Goal: Task Accomplishment & Management: Complete application form

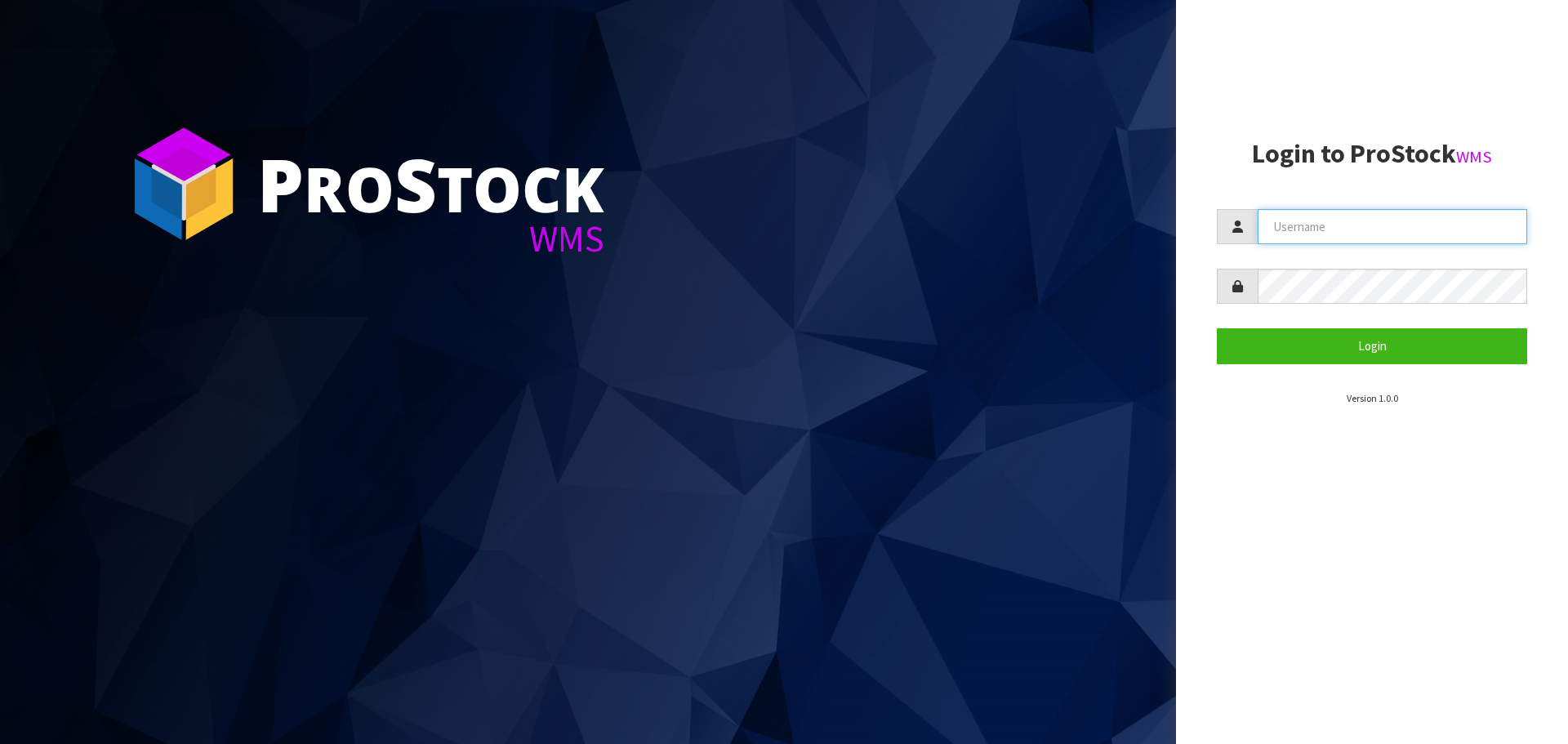
click at [1287, 222] on input "text" at bounding box center [1392, 227] width 269 height 35
type input "PACIFICBIOLOGICS"
click at [1217, 328] on button "Login" at bounding box center [1372, 345] width 311 height 35
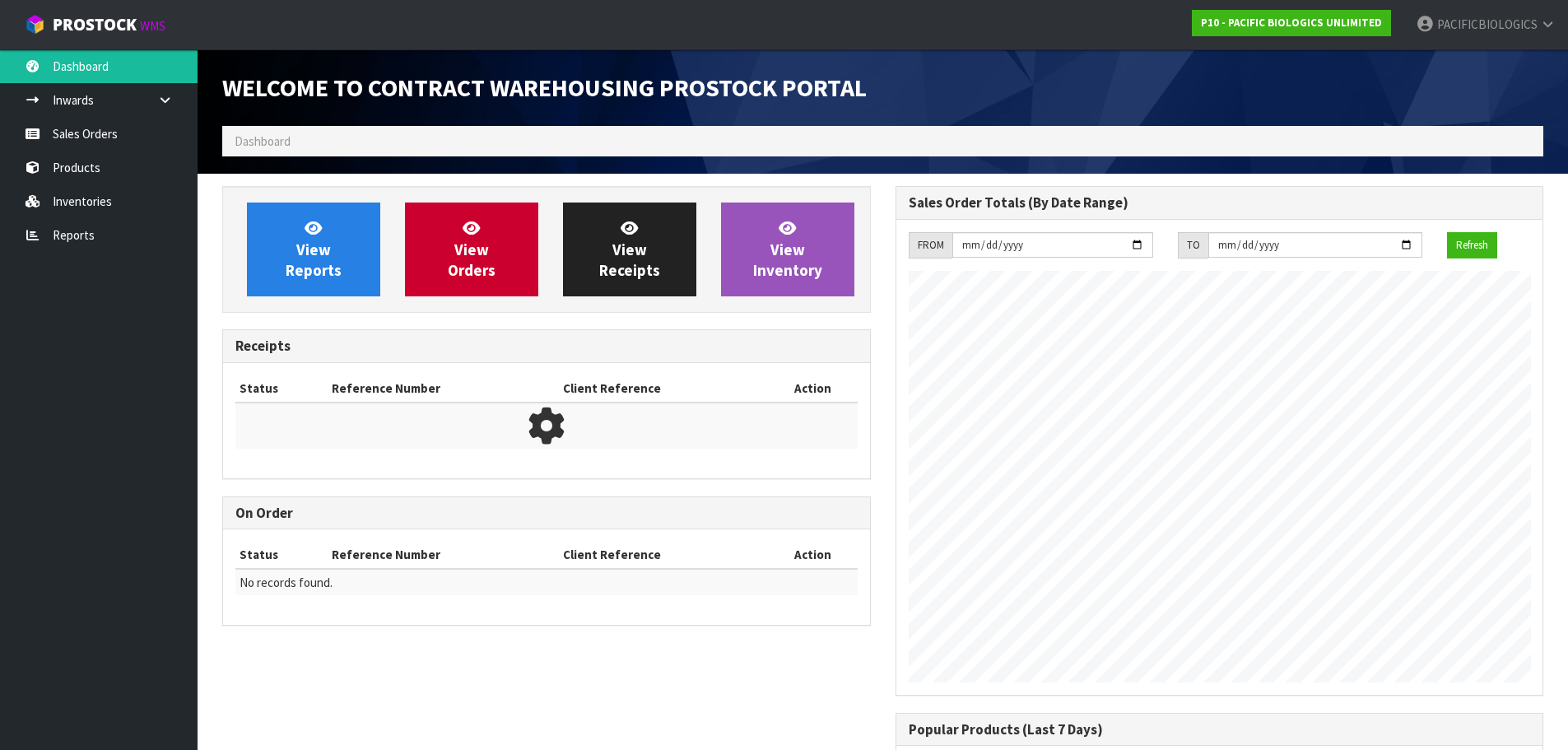
scroll to position [913, 672]
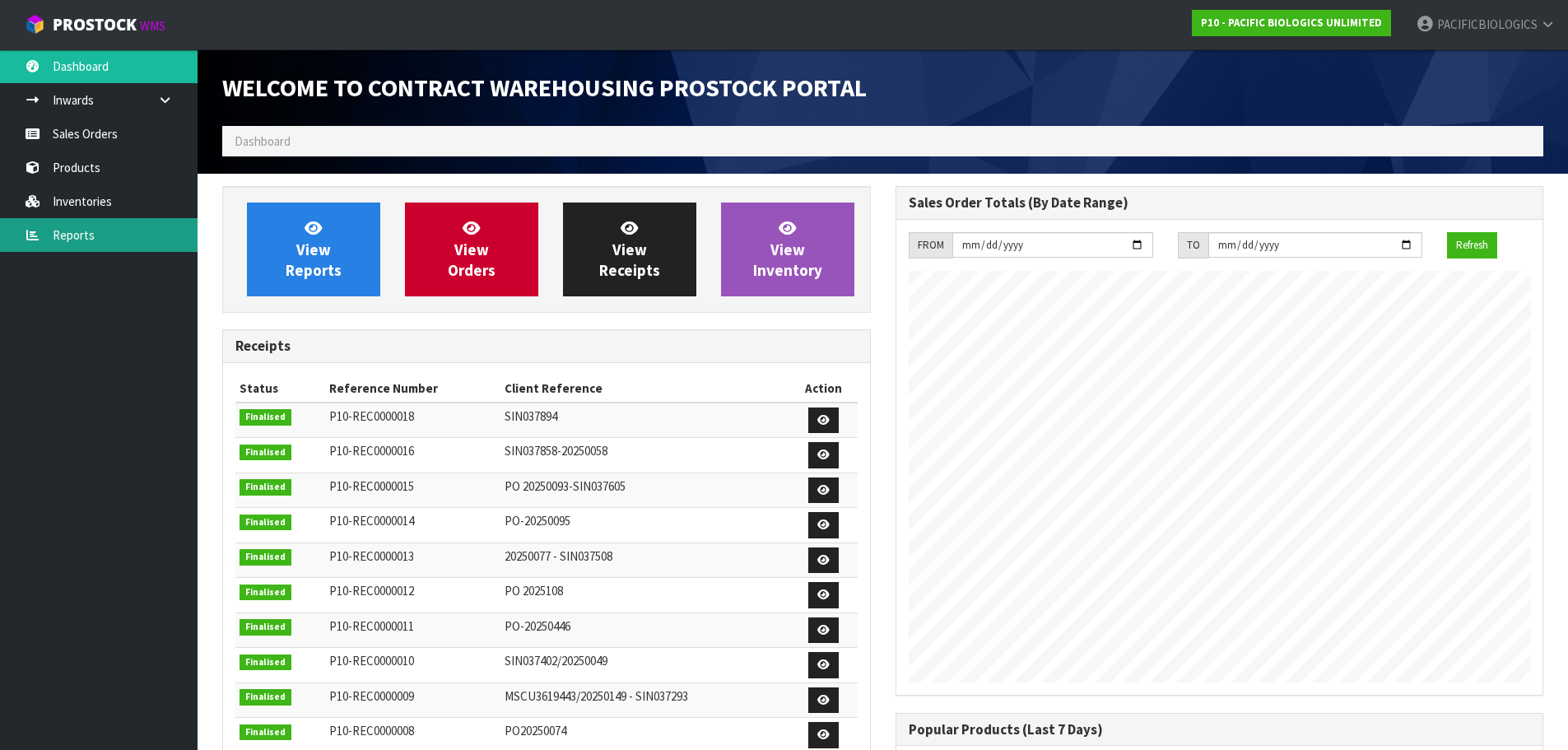
click at [66, 229] on link "Reports" at bounding box center [99, 235] width 198 height 34
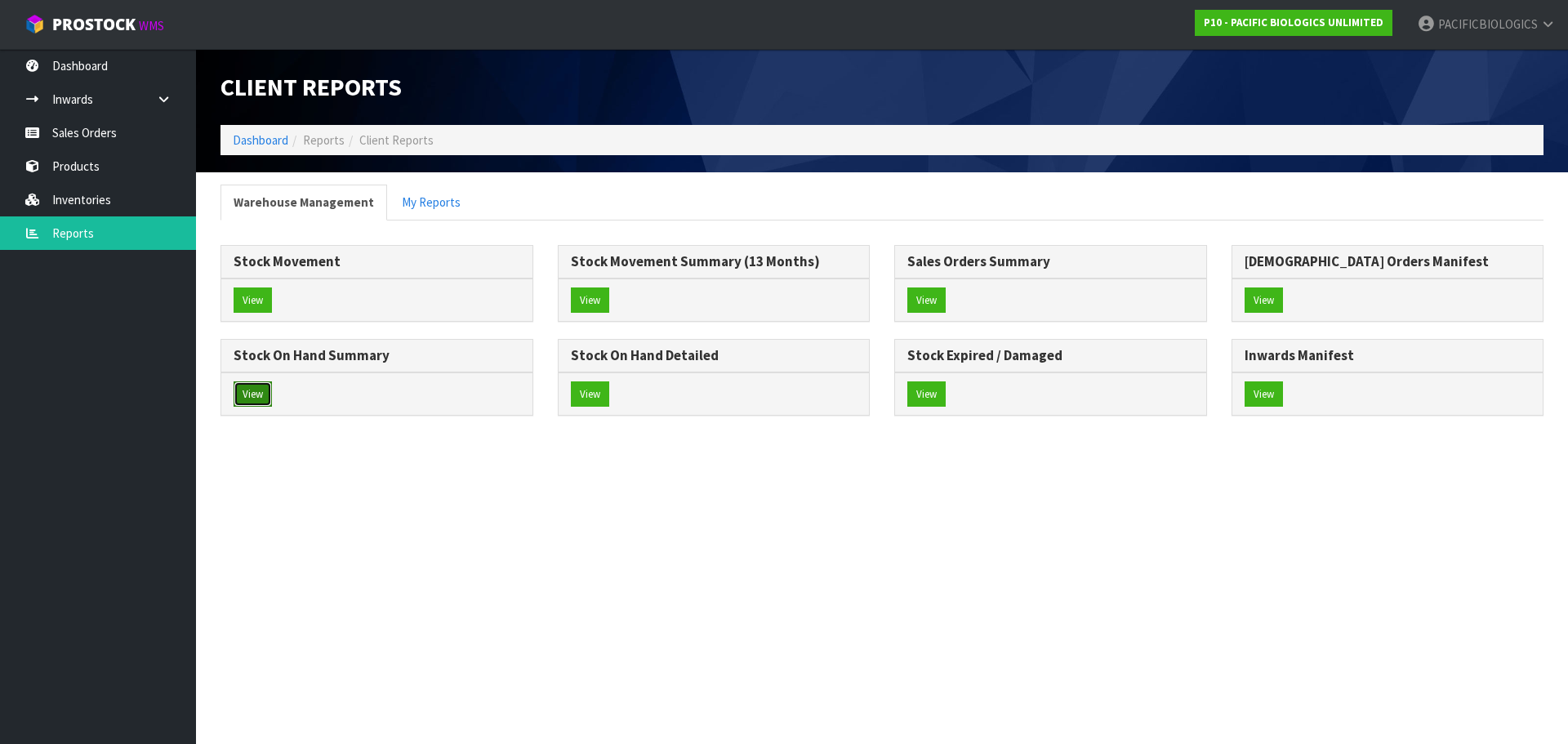
click at [249, 391] on button "View" at bounding box center [253, 394] width 38 height 26
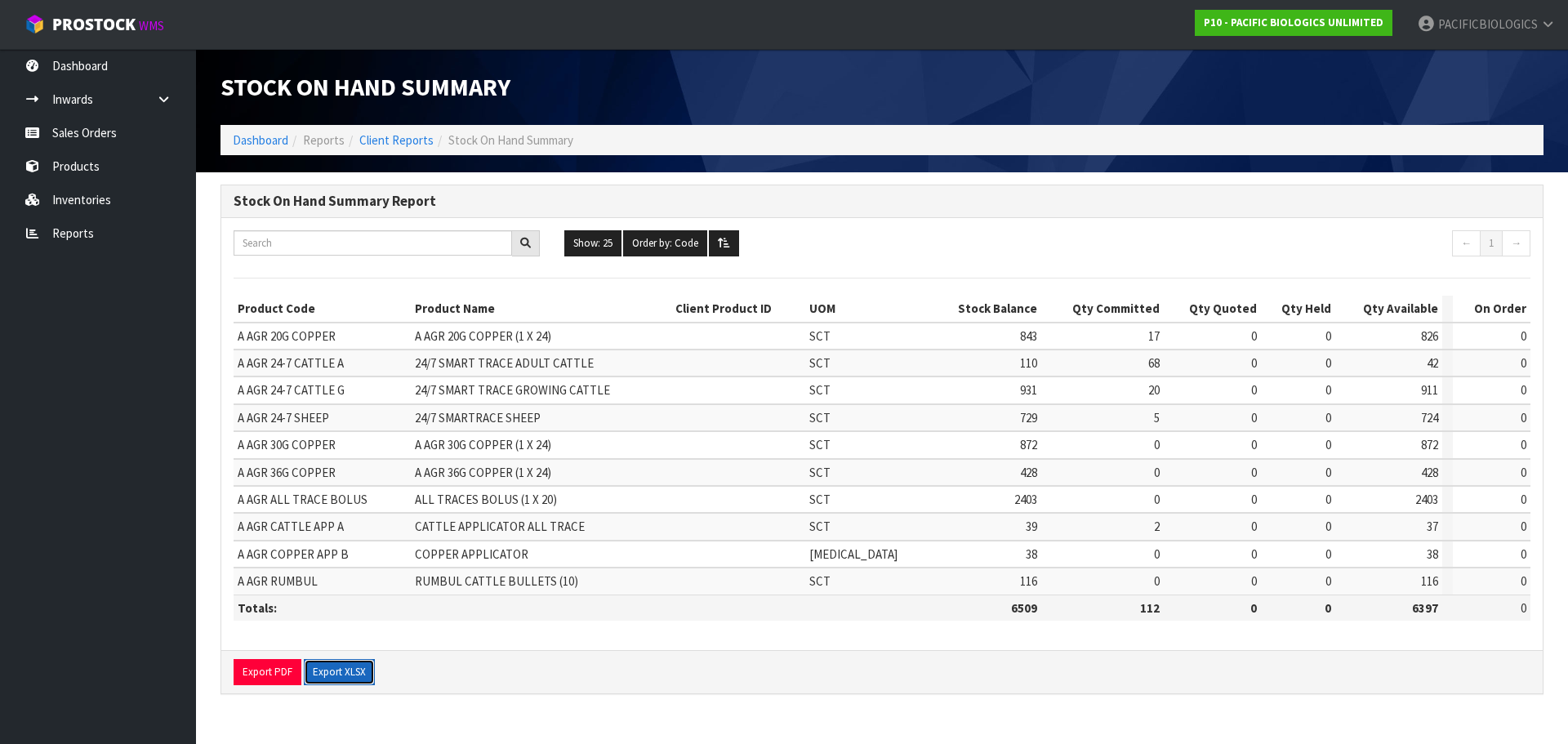
click at [326, 677] on button "Export XLSX" at bounding box center [339, 672] width 71 height 26
click at [69, 69] on link "Dashboard" at bounding box center [98, 66] width 196 height 34
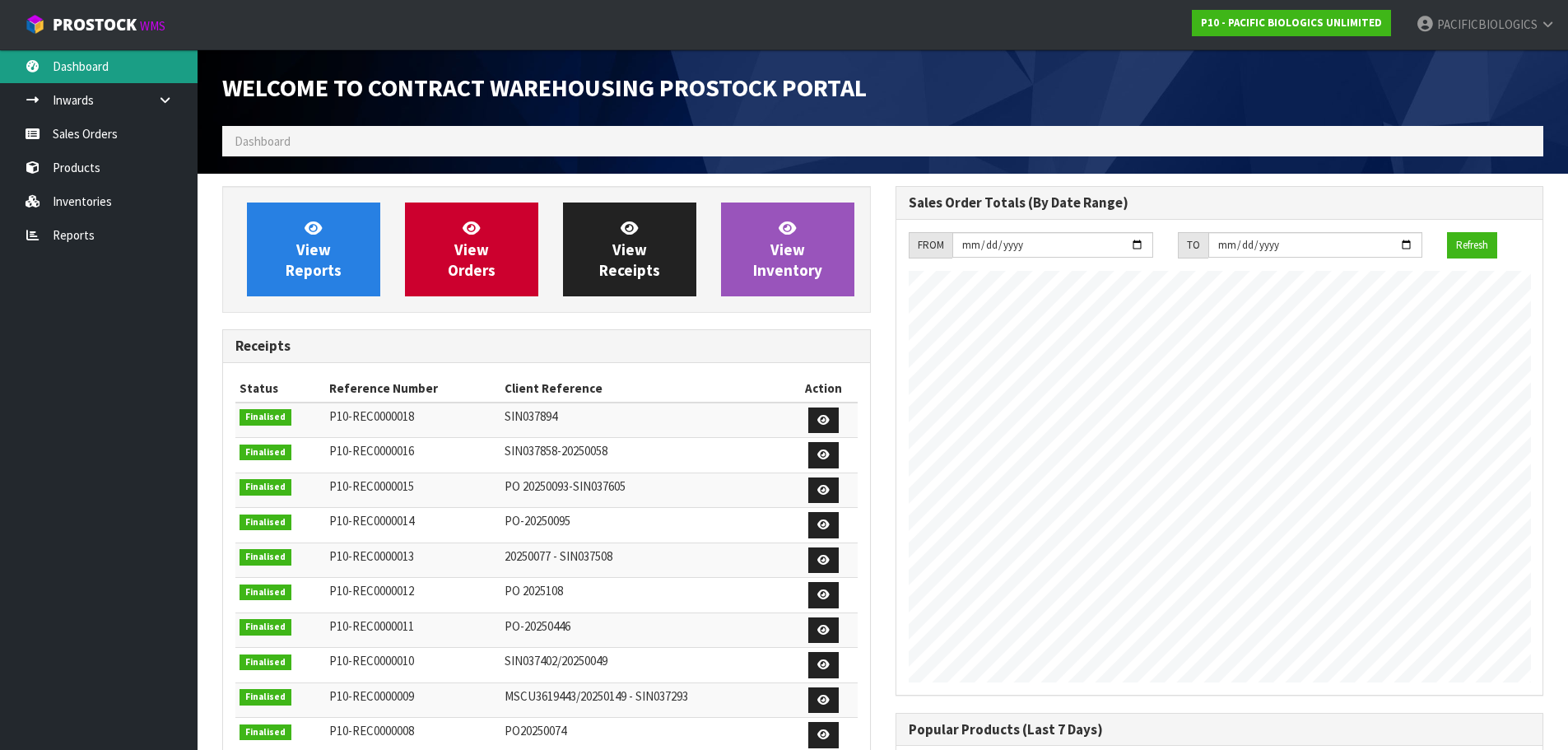
scroll to position [913, 672]
click at [106, 134] on link "Sales Orders" at bounding box center [99, 133] width 198 height 34
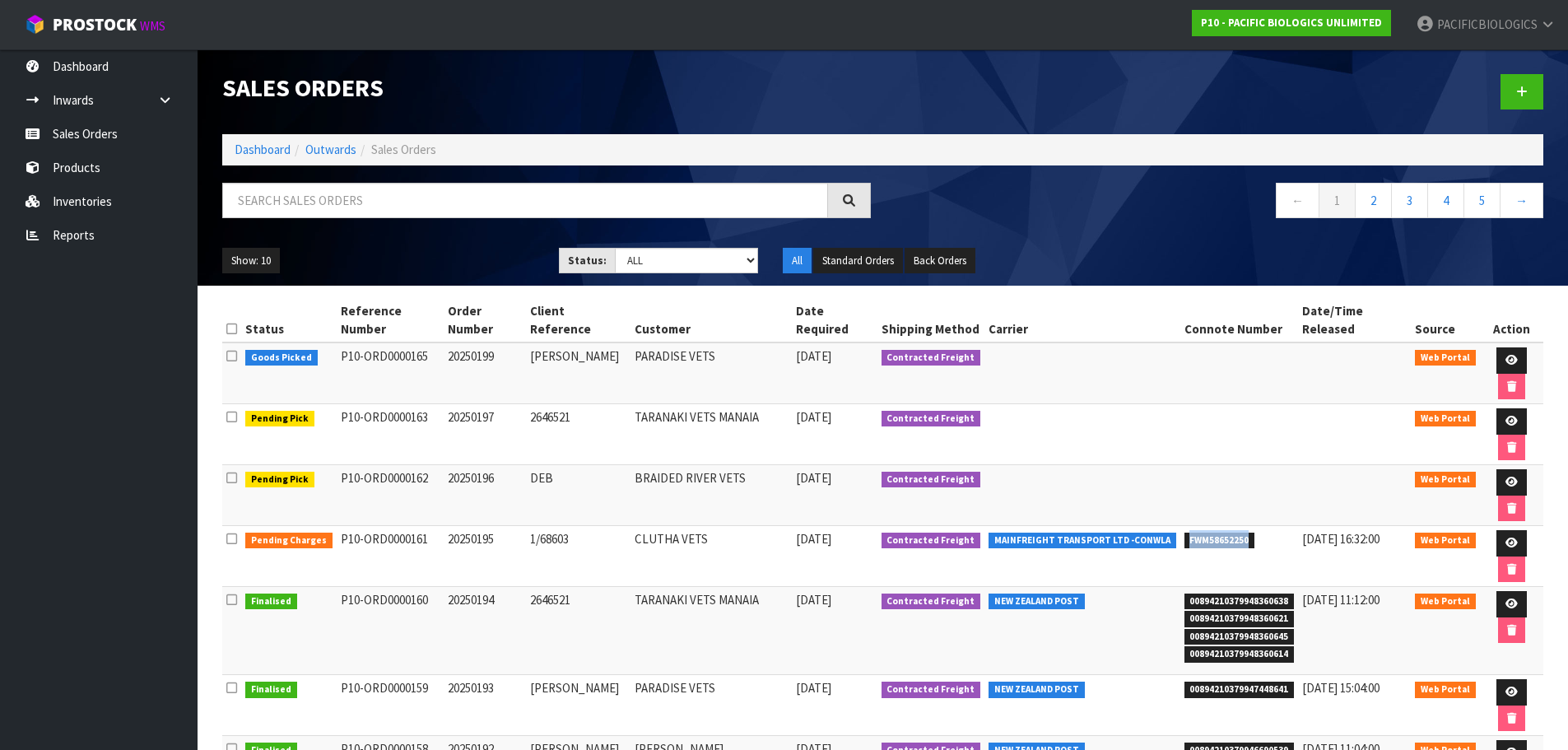
drag, startPoint x: 1244, startPoint y: 443, endPoint x: 1169, endPoint y: 447, distance: 75.1
click at [1169, 526] on tr "Pending Charges P10-ORD0000161 20250195 1/68603 CLUTHA VETS [DATE] Contracted F…" at bounding box center [883, 556] width 1321 height 61
copy tr "FWM58652250"
click at [1505, 537] on icon at bounding box center [1511, 542] width 12 height 10
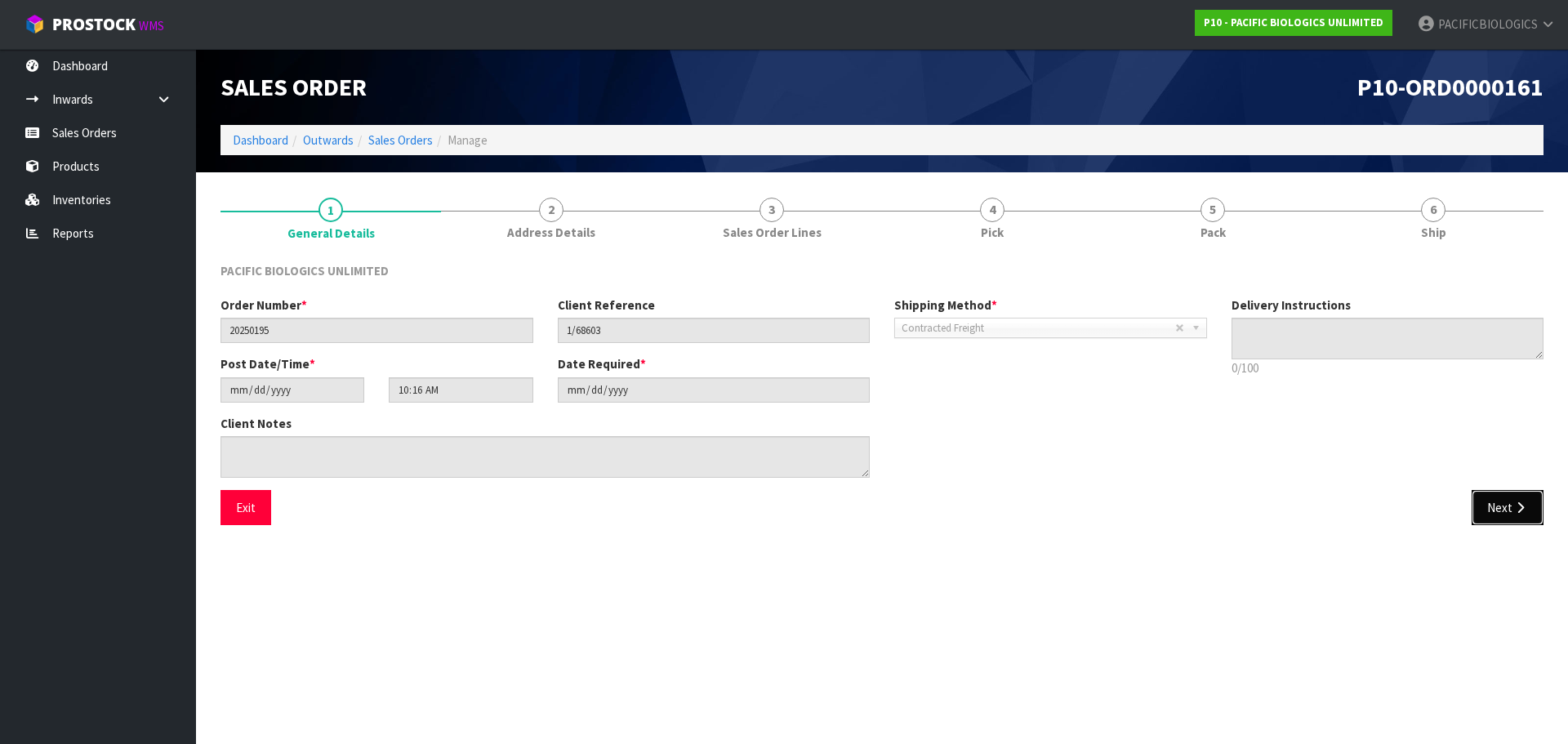
click at [1510, 516] on button "Next" at bounding box center [1507, 507] width 72 height 35
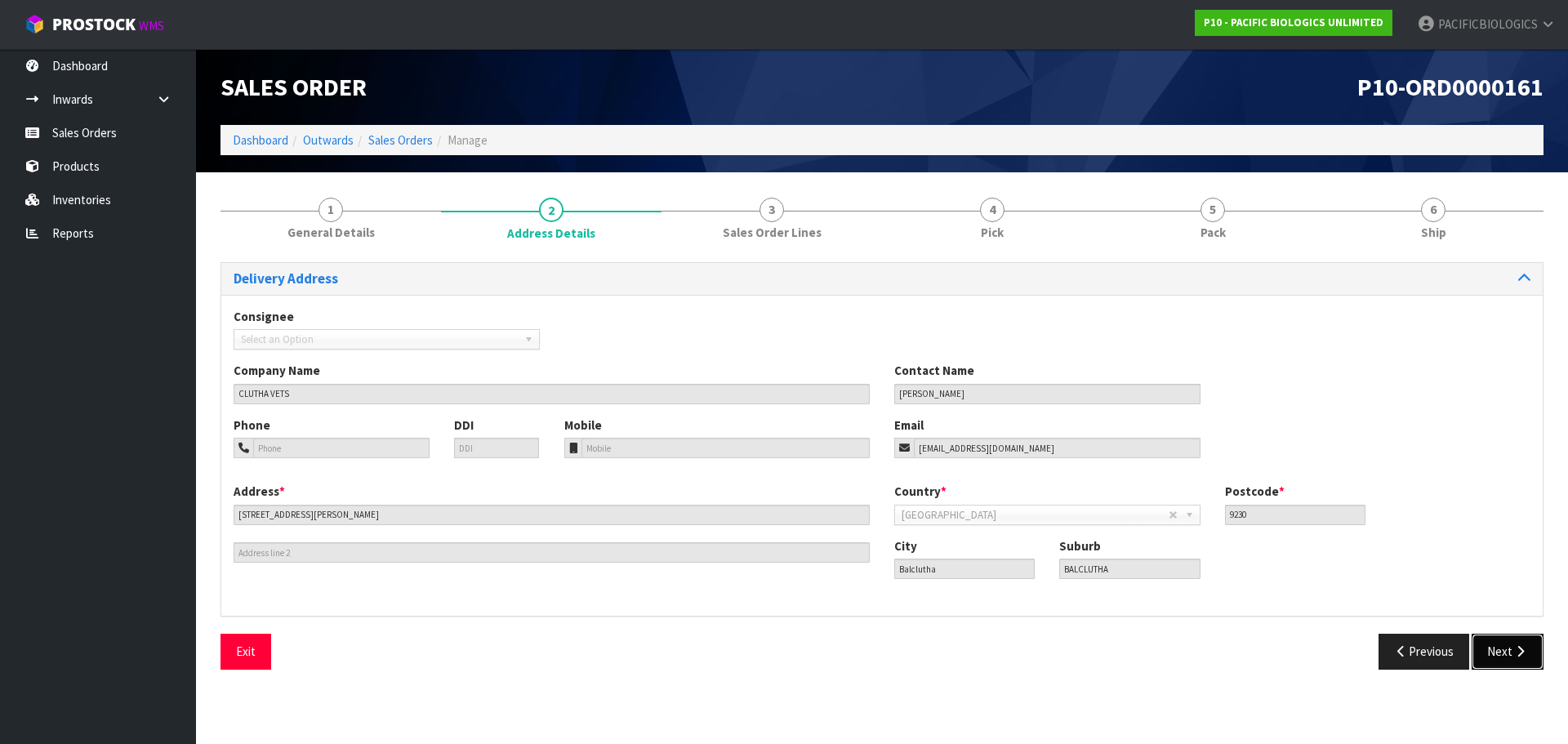
click at [1507, 657] on button "Next" at bounding box center [1507, 651] width 72 height 35
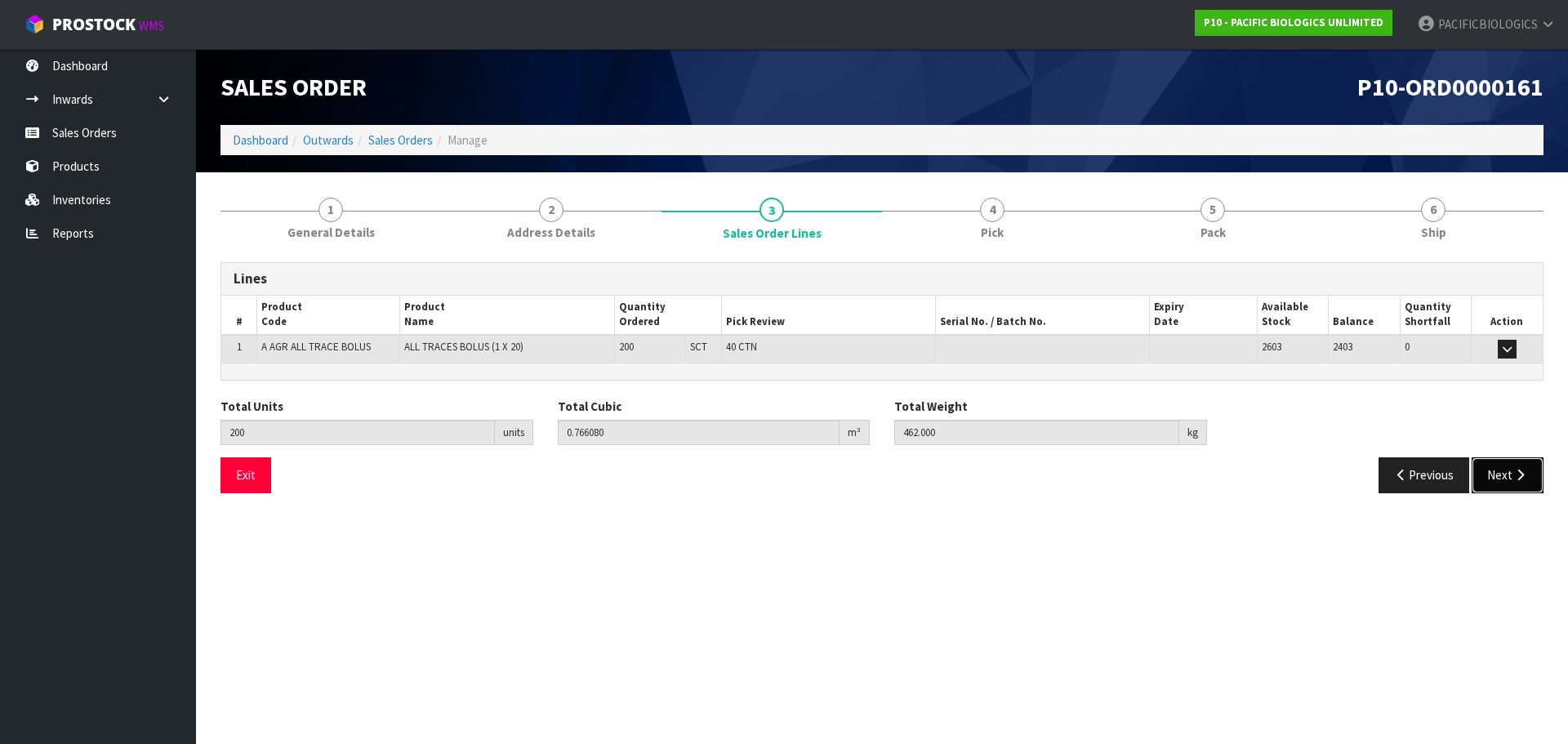
click at [1505, 466] on button "Next" at bounding box center [1507, 475] width 72 height 35
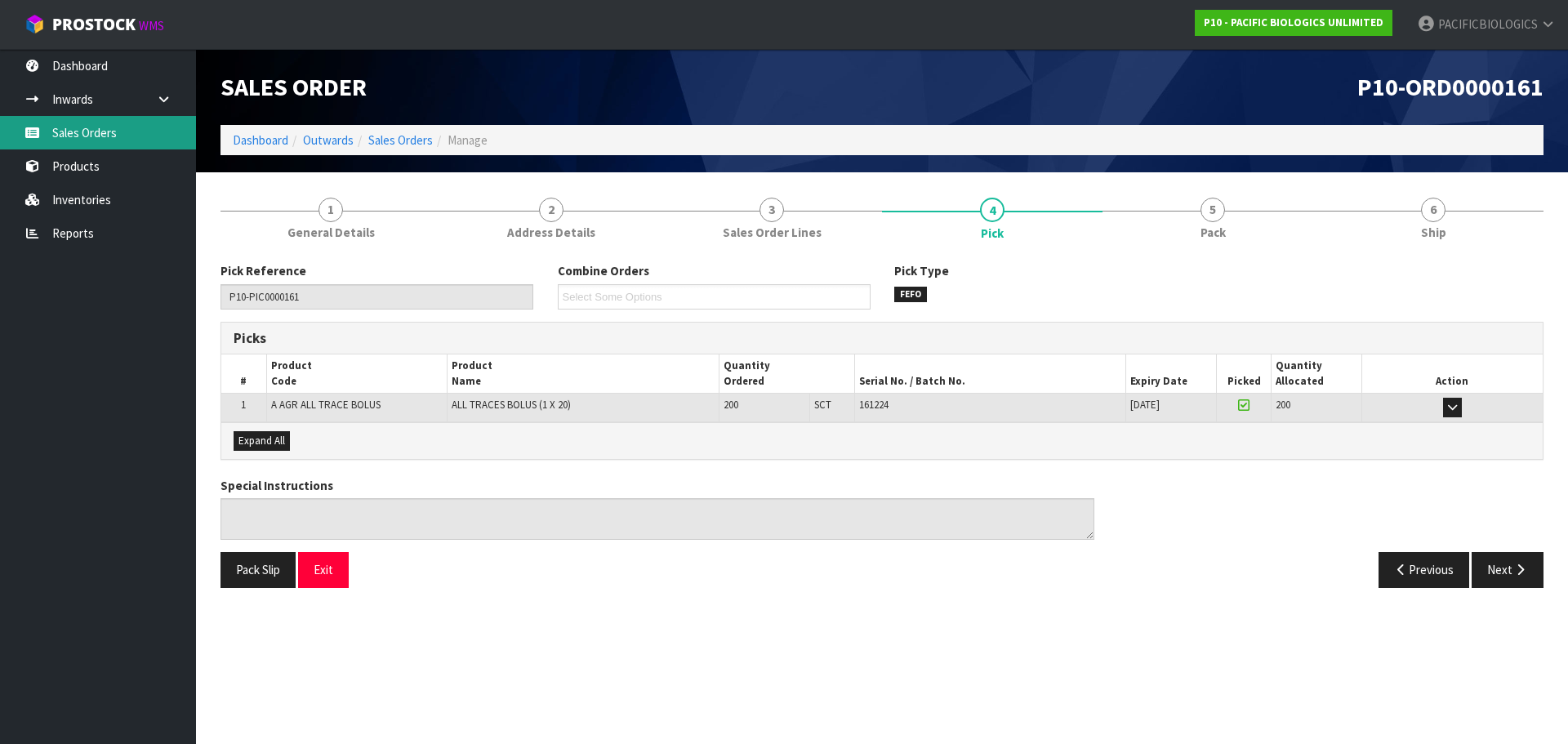
click at [118, 138] on link "Sales Orders" at bounding box center [98, 132] width 196 height 34
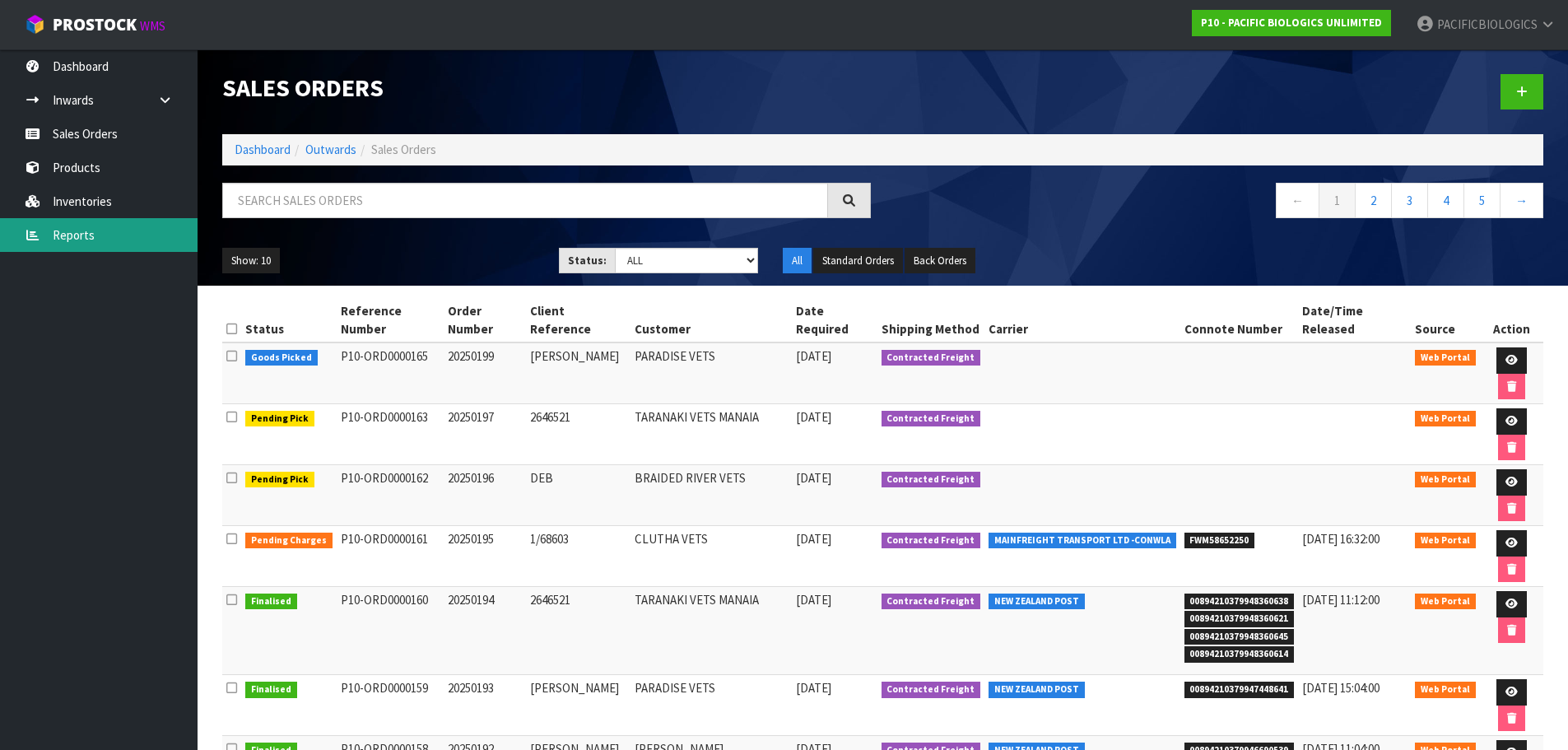
click at [84, 239] on link "Reports" at bounding box center [99, 235] width 198 height 34
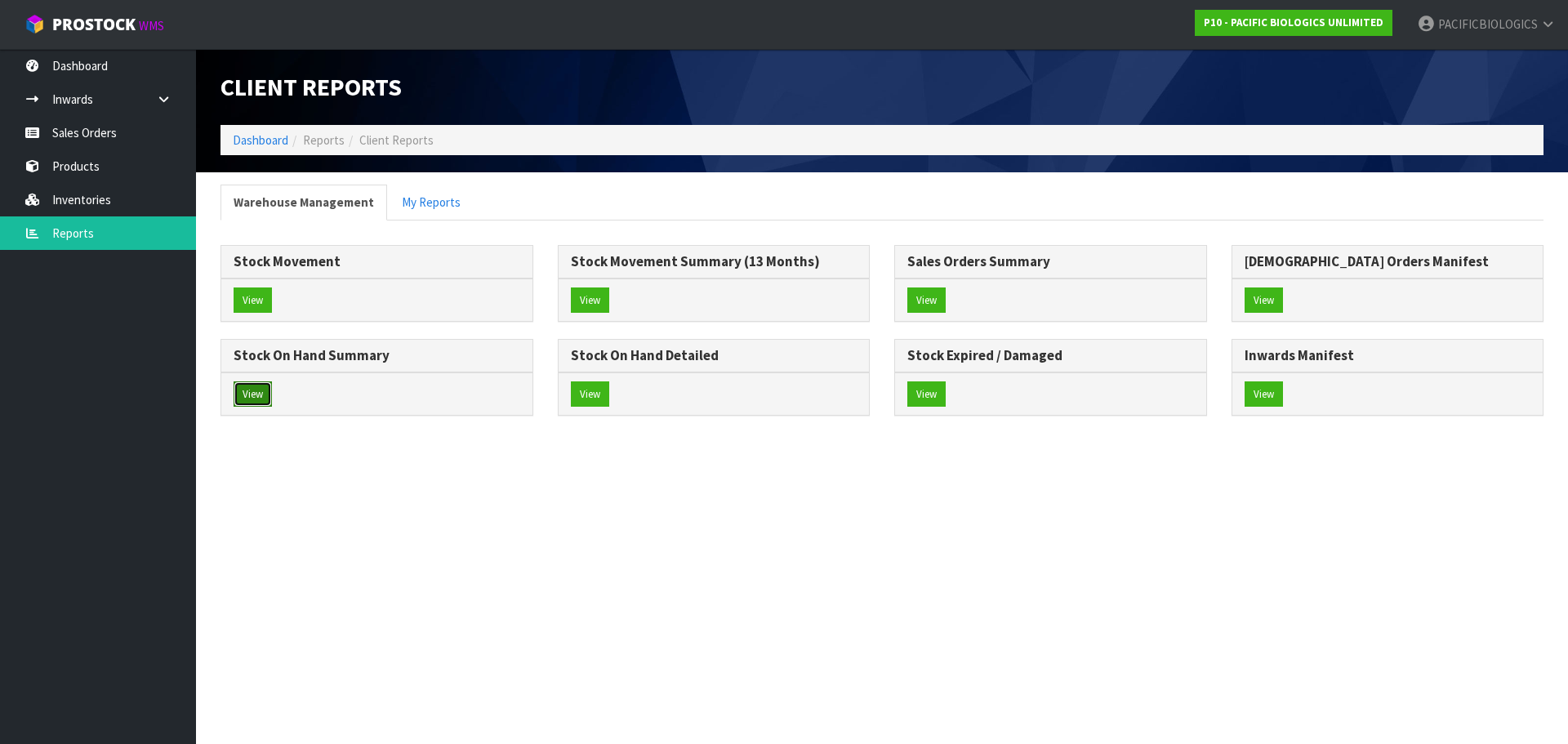
click at [253, 400] on button "View" at bounding box center [253, 394] width 38 height 26
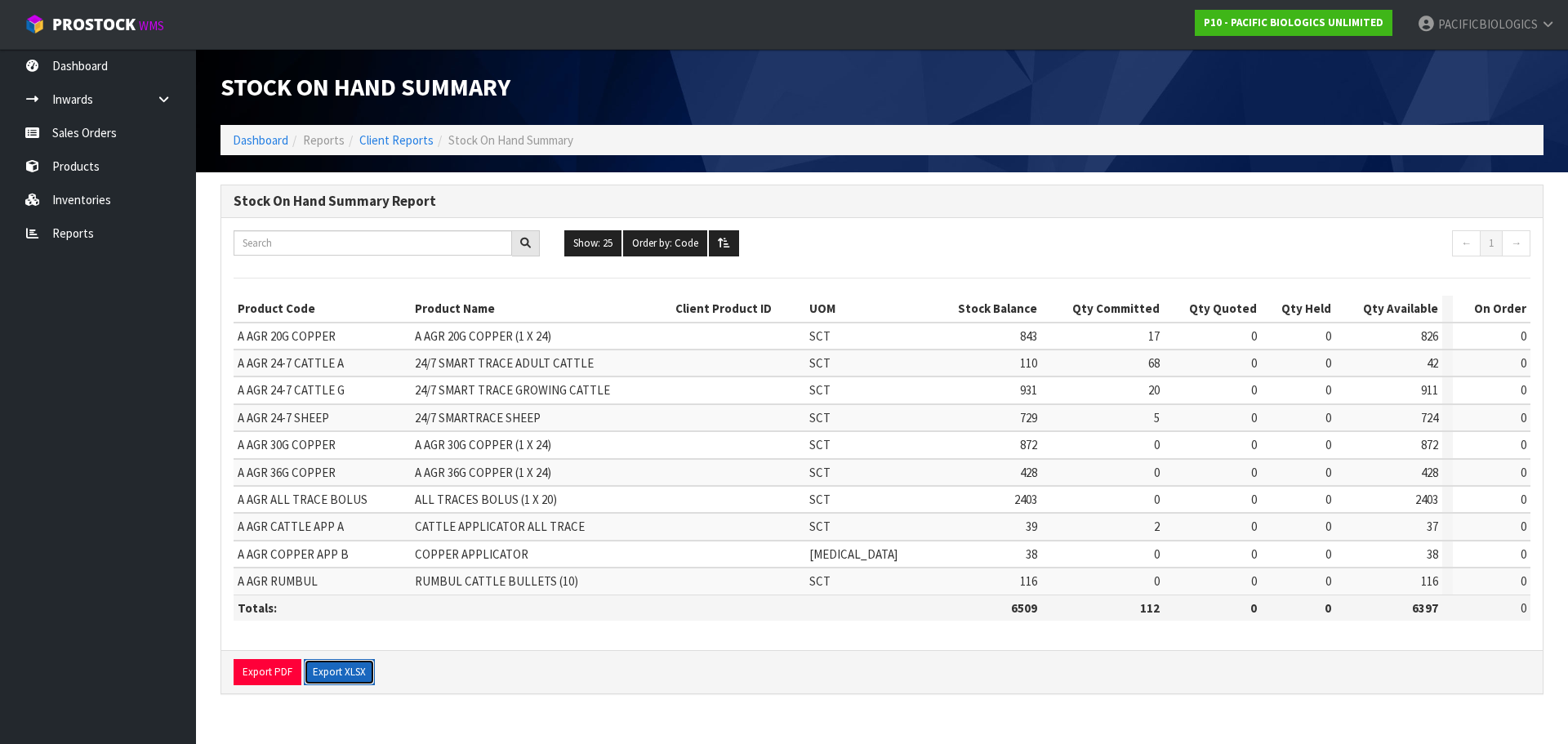
click at [344, 666] on button "Export XLSX" at bounding box center [339, 672] width 71 height 26
click at [80, 131] on link "Sales Orders" at bounding box center [98, 132] width 196 height 34
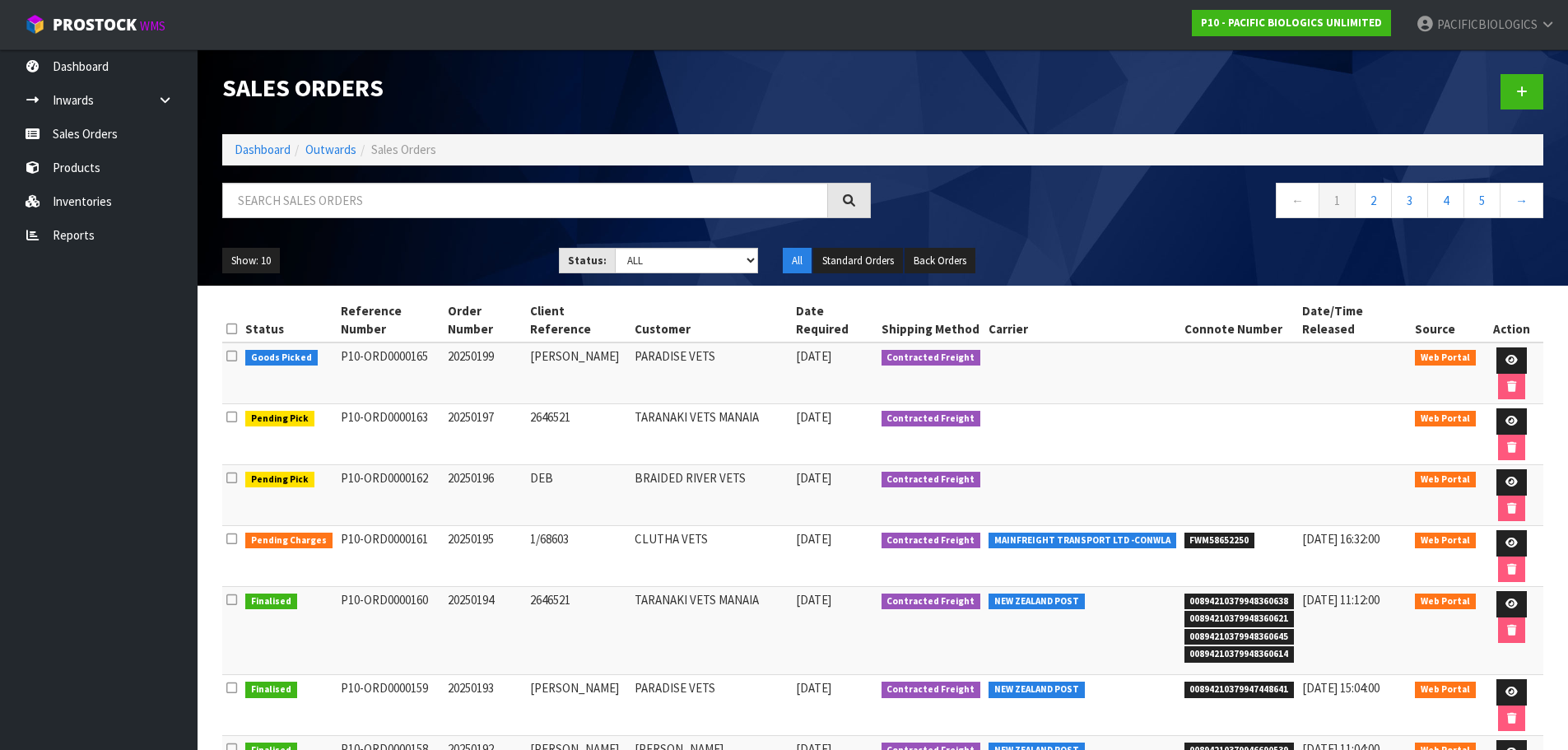
drag, startPoint x: 558, startPoint y: 412, endPoint x: 524, endPoint y: 413, distance: 34.0
click at [524, 465] on tr "Pending Pick P10-ORD0000162 20250196 DEB BRAIDED RIVER VETS [DATE] Contracted F…" at bounding box center [883, 495] width 1321 height 61
copy tr "DEB"
click at [1505, 477] on icon at bounding box center [1511, 482] width 12 height 10
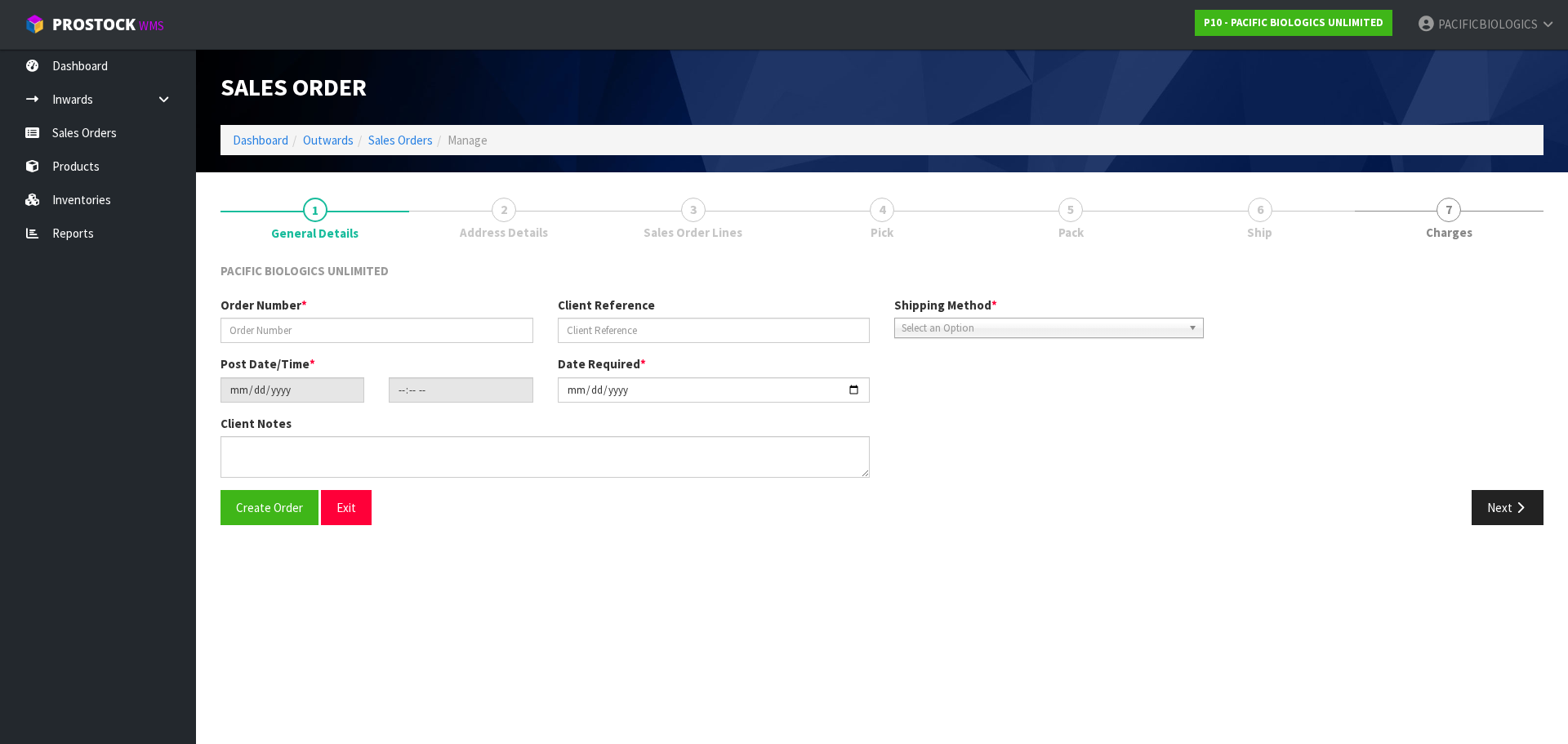
type input "20250196"
type input "DEB"
type input "[DATE]"
type input "16:46:00.000"
type input "[DATE]"
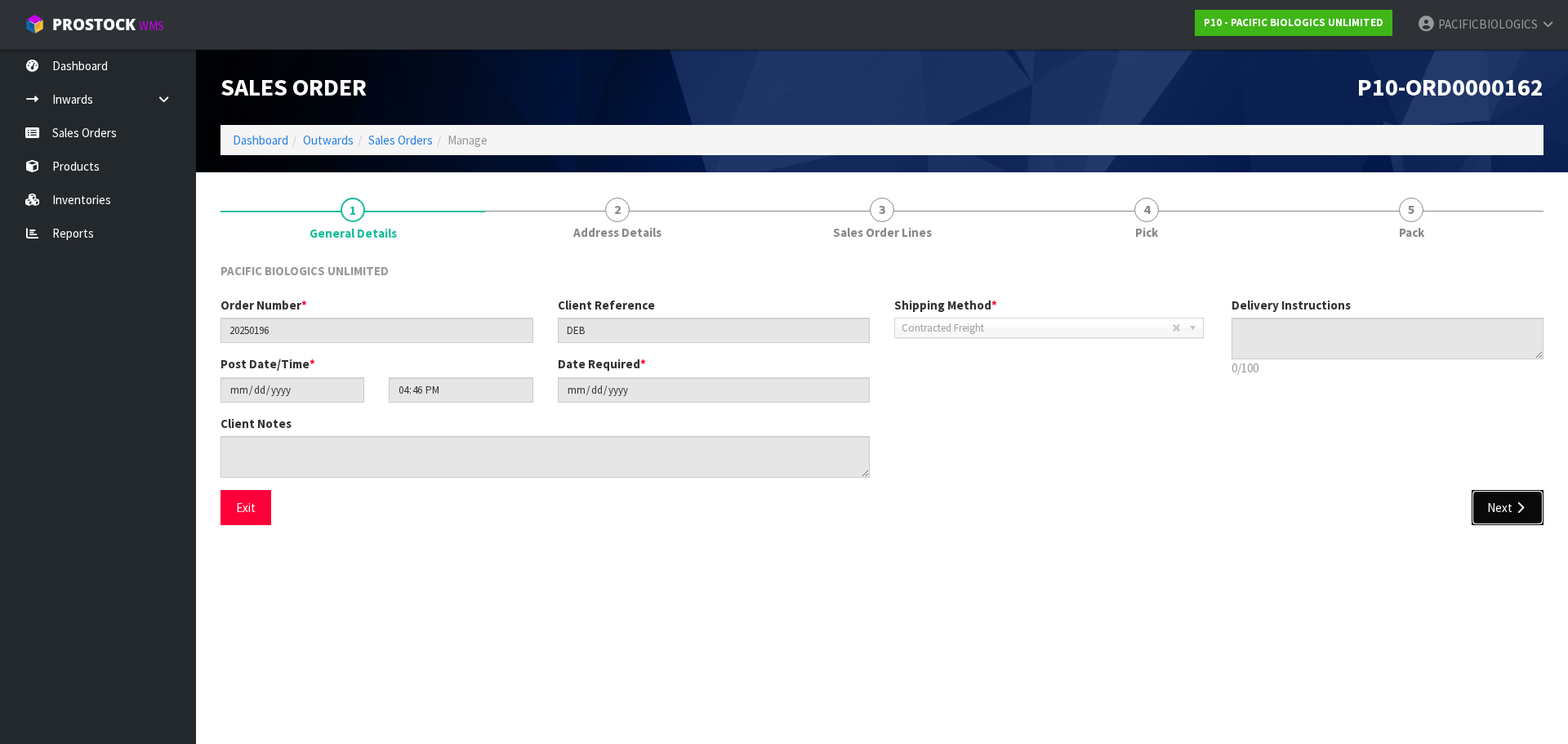
click at [1525, 509] on icon "button" at bounding box center [1520, 508] width 16 height 12
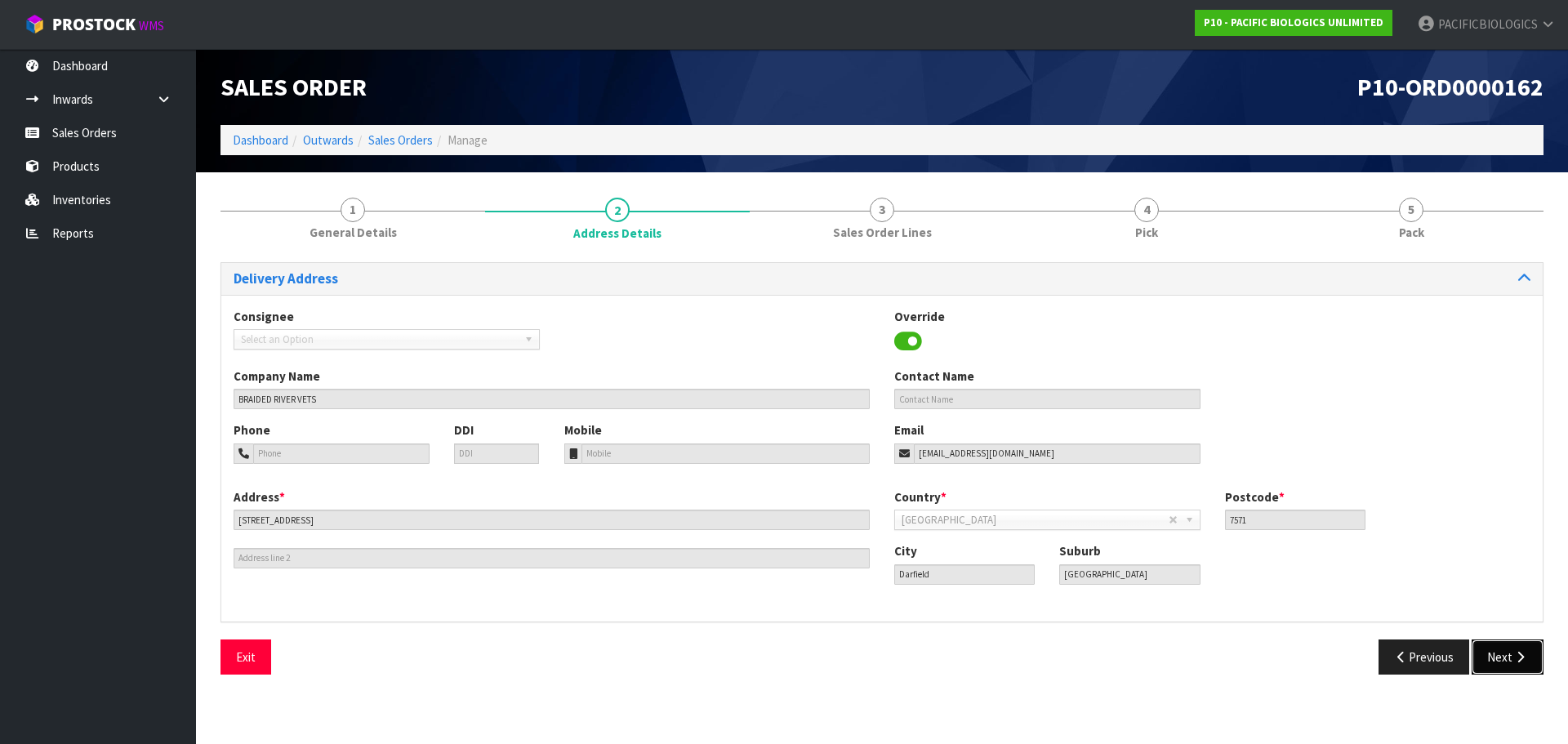
click at [1508, 662] on button "Next" at bounding box center [1507, 657] width 72 height 35
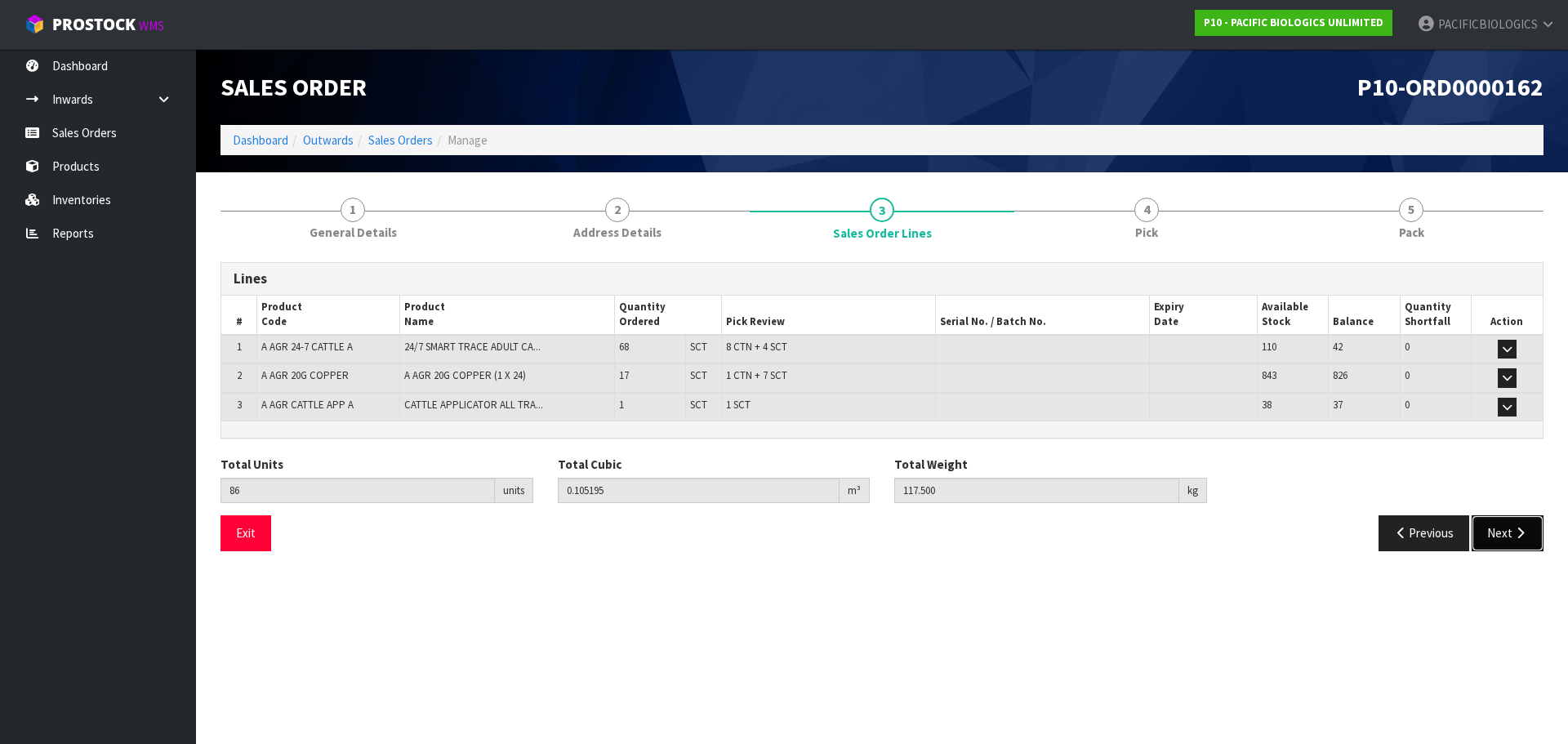
click at [1510, 531] on button "Next" at bounding box center [1507, 533] width 72 height 35
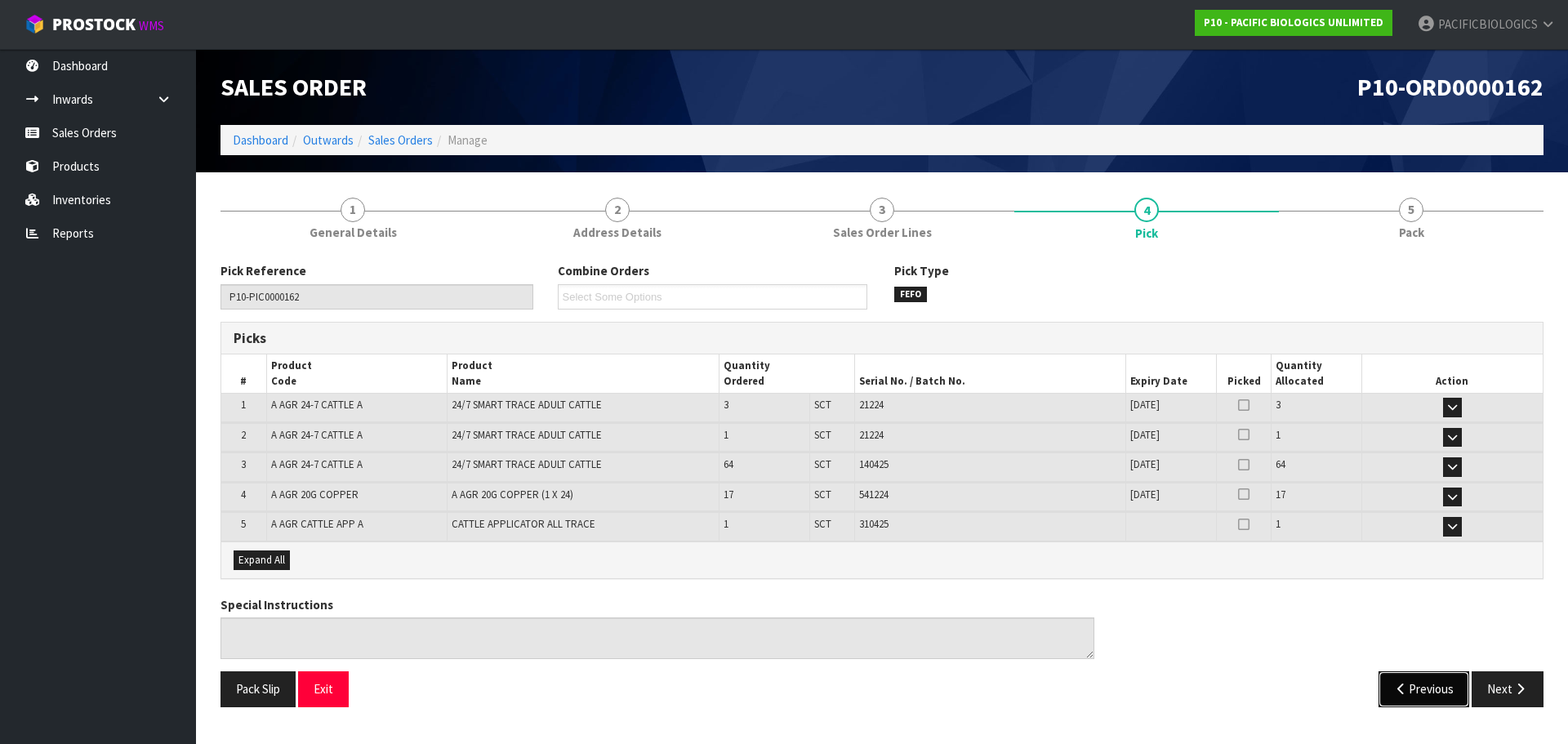
click at [1424, 688] on button "Previous" at bounding box center [1424, 689] width 92 height 35
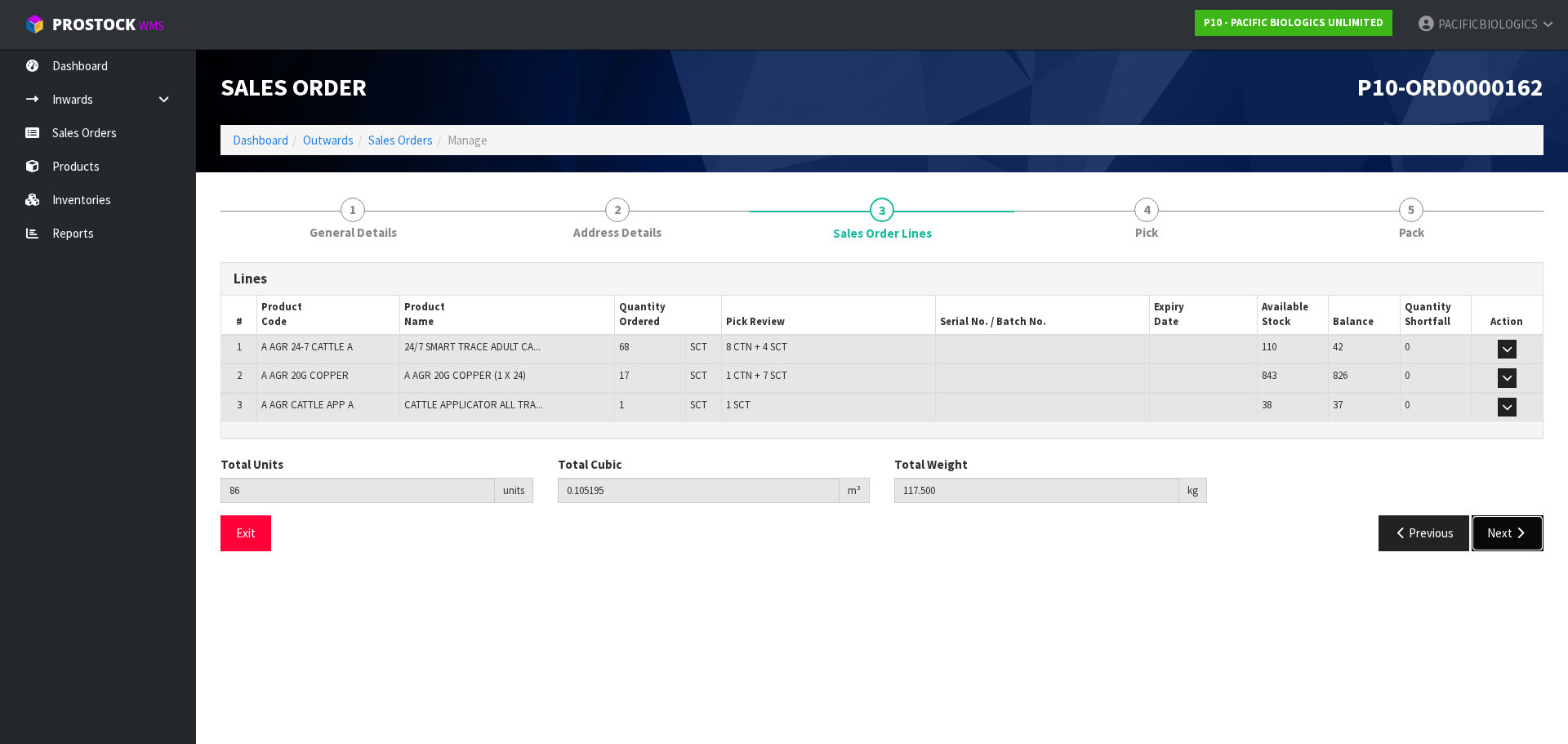
click at [1505, 529] on button "Next" at bounding box center [1507, 533] width 72 height 35
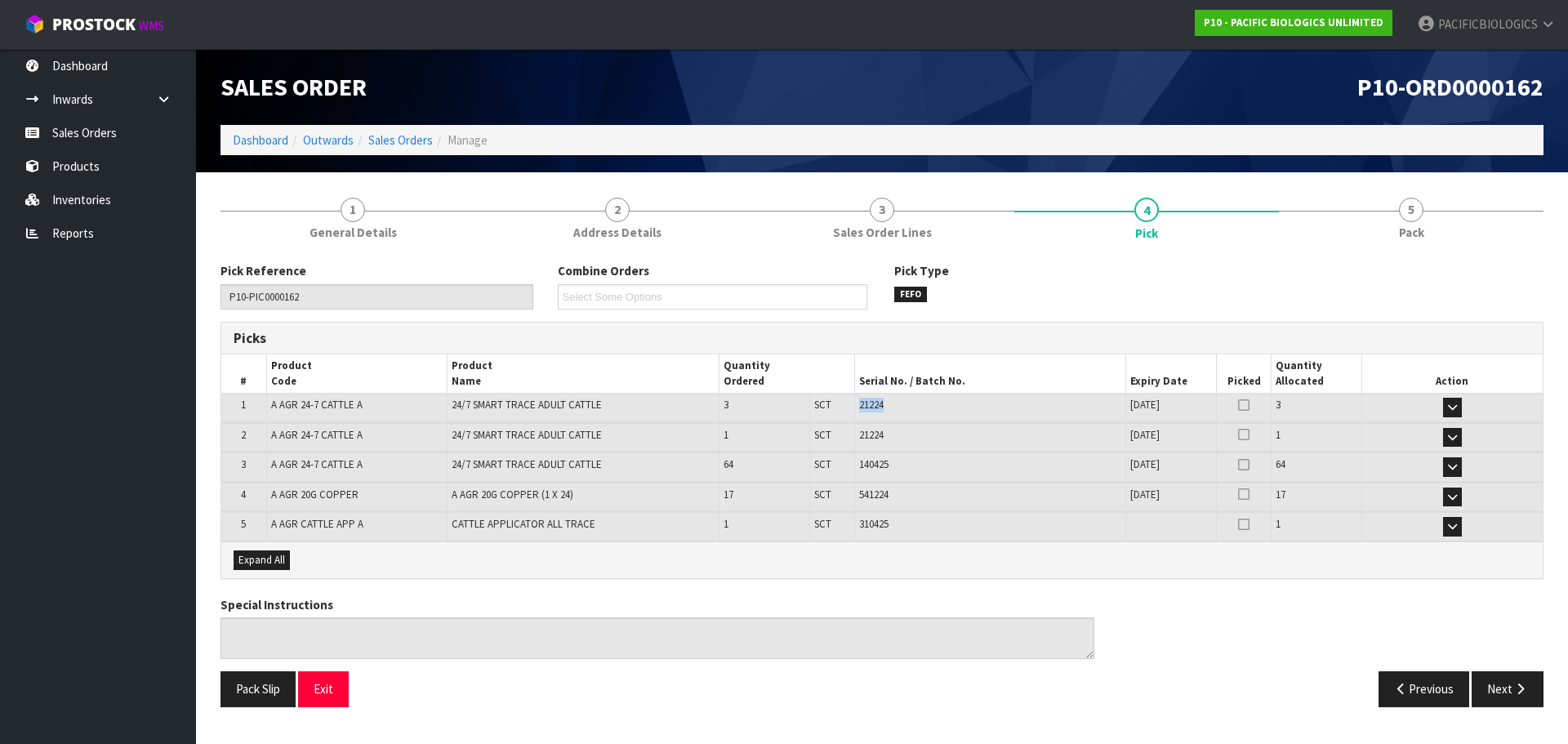
drag, startPoint x: 897, startPoint y: 407, endPoint x: 852, endPoint y: 405, distance: 45.0
click at [852, 405] on tr "1 A AGR 24-7 CATTLE A 24/7 SMART TRACE ADULT CATTLE 3 SCT 3 SCT 21224 [DATE] 37…" at bounding box center [882, 407] width 1321 height 29
copy tr "3 SCT 21224"
drag, startPoint x: 894, startPoint y: 469, endPoint x: 856, endPoint y: 459, distance: 39.3
click at [856, 459] on td "140425" at bounding box center [989, 466] width 271 height 29
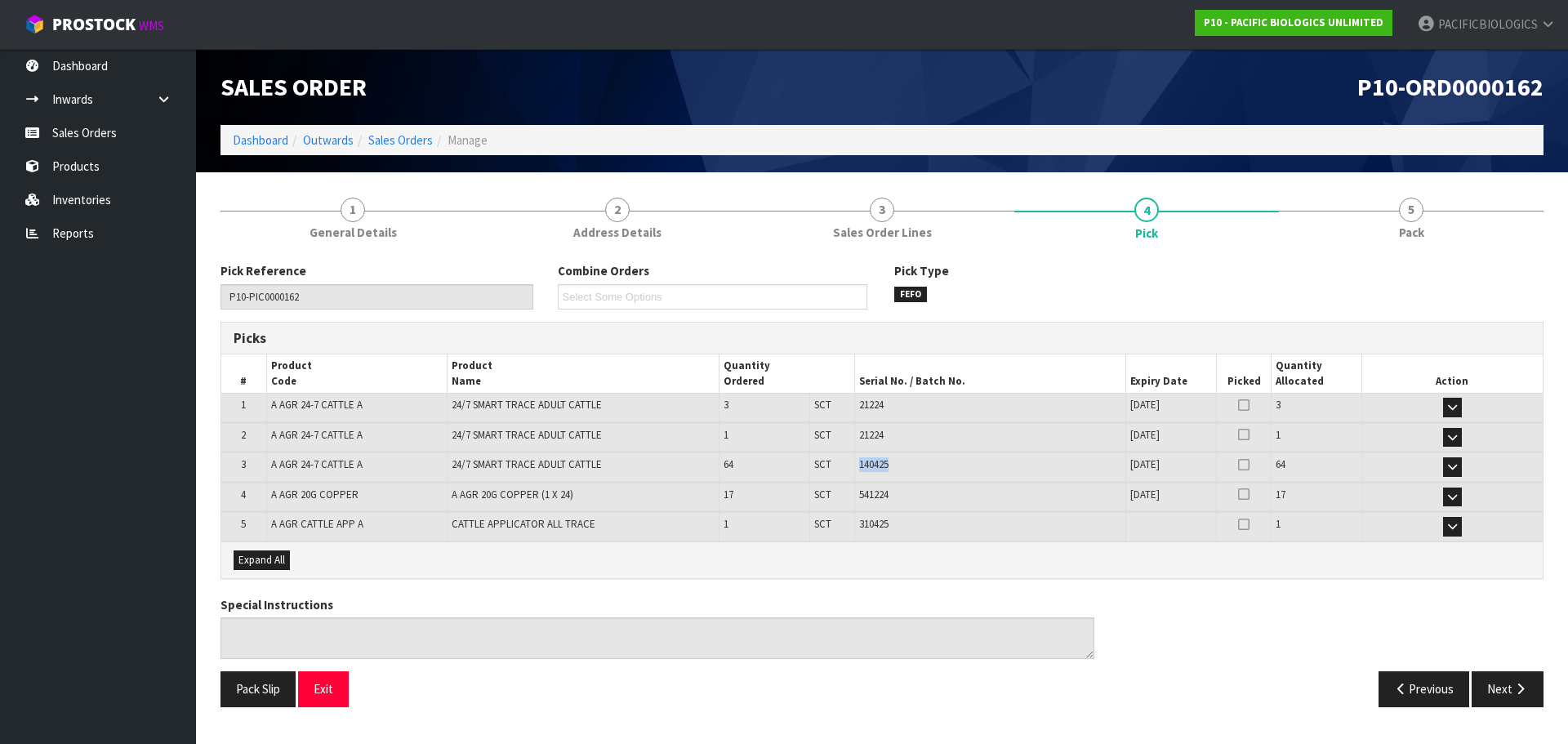
copy span "140425"
drag, startPoint x: 892, startPoint y: 497, endPoint x: 857, endPoint y: 497, distance: 35.0
click at [857, 497] on td "541224" at bounding box center [989, 497] width 271 height 29
copy span "541224"
drag, startPoint x: 891, startPoint y: 523, endPoint x: 858, endPoint y: 529, distance: 33.5
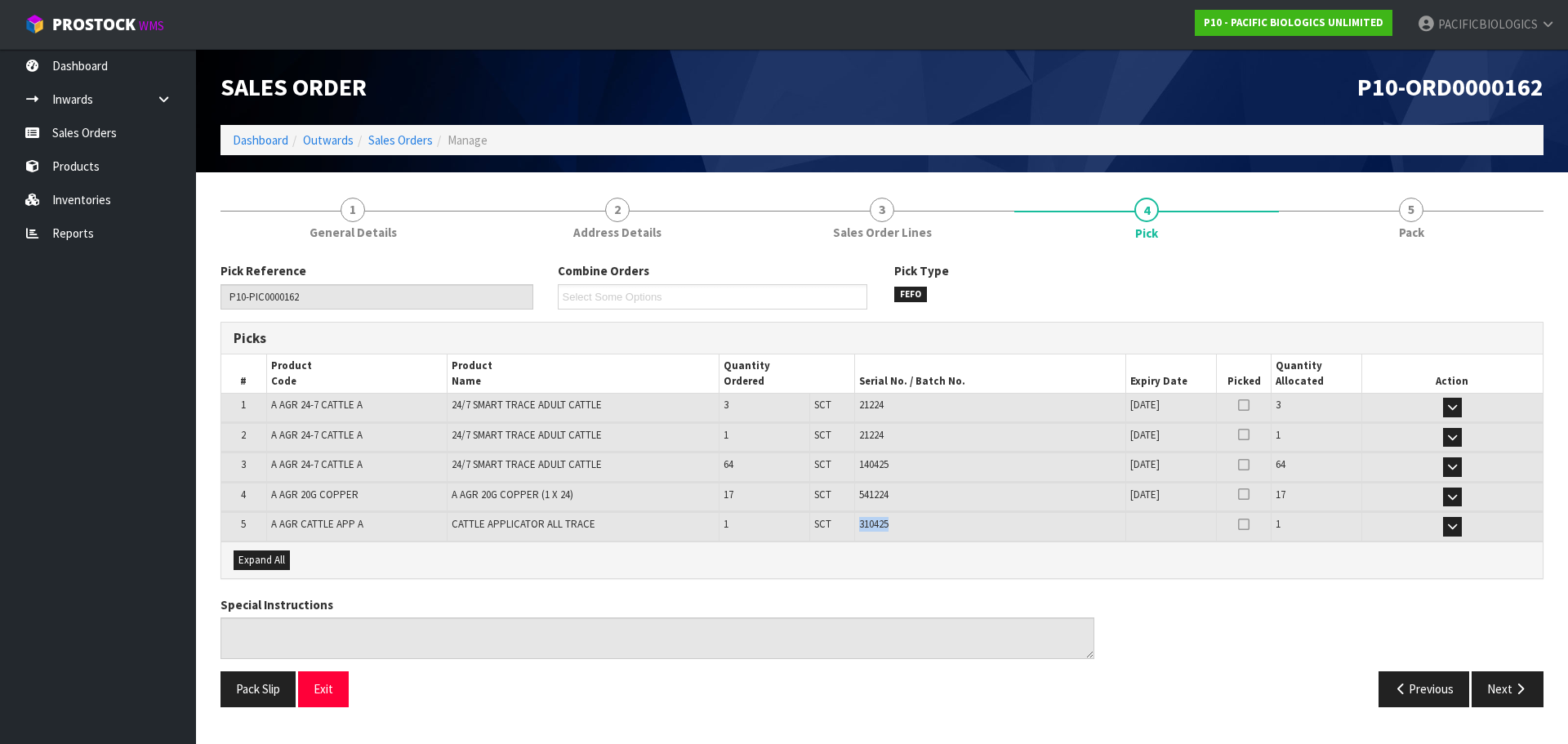
click at [858, 529] on td "310425" at bounding box center [989, 526] width 271 height 29
copy span "310425"
drag, startPoint x: 889, startPoint y: 494, endPoint x: 858, endPoint y: 501, distance: 31.8
click at [858, 501] on td "541224" at bounding box center [989, 497] width 271 height 29
click at [899, 502] on div "541224" at bounding box center [990, 495] width 262 height 15
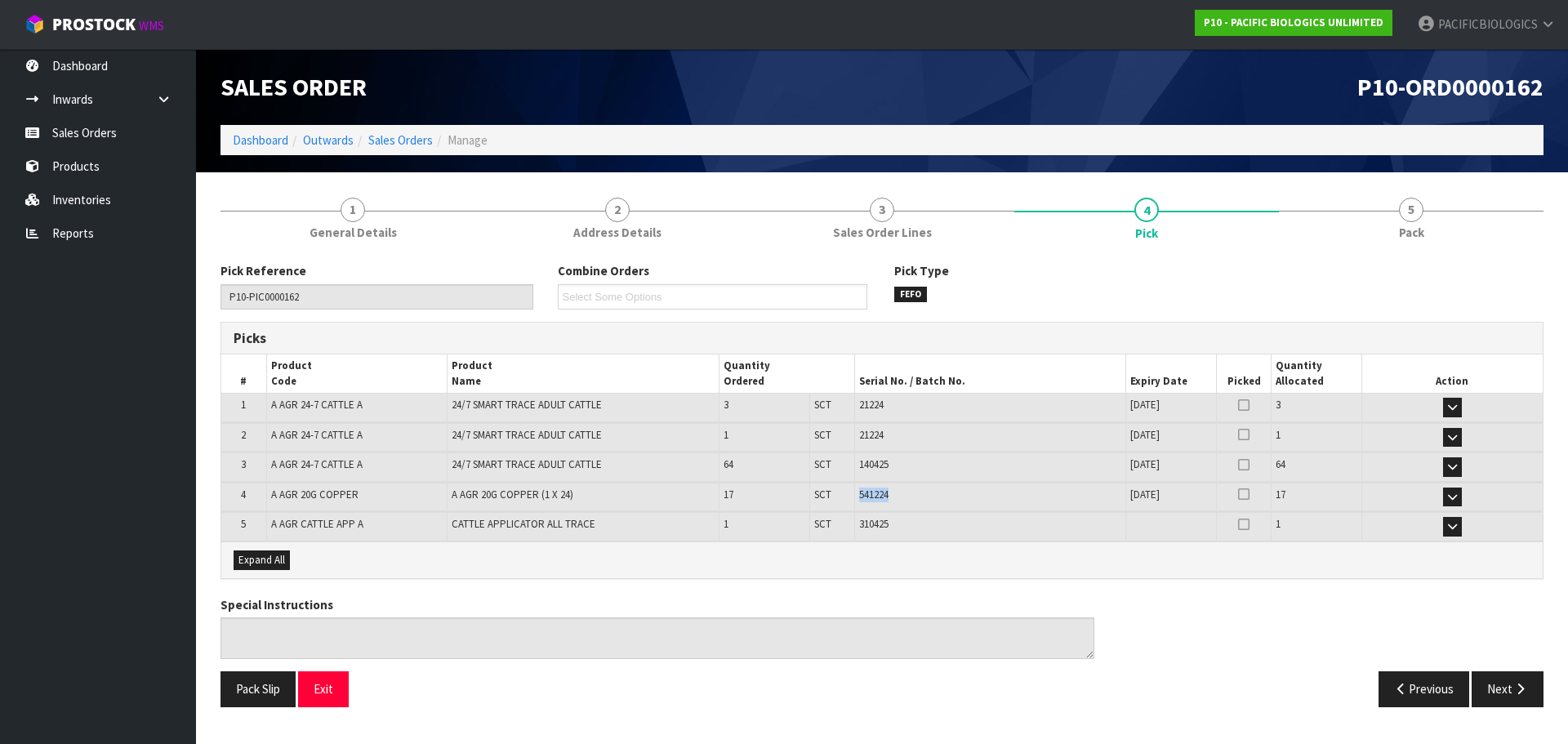
drag, startPoint x: 892, startPoint y: 491, endPoint x: 857, endPoint y: 488, distance: 35.1
click at [857, 488] on td "541224" at bounding box center [989, 497] width 271 height 29
copy span "541224"
click at [79, 127] on link "Sales Orders" at bounding box center [98, 132] width 196 height 34
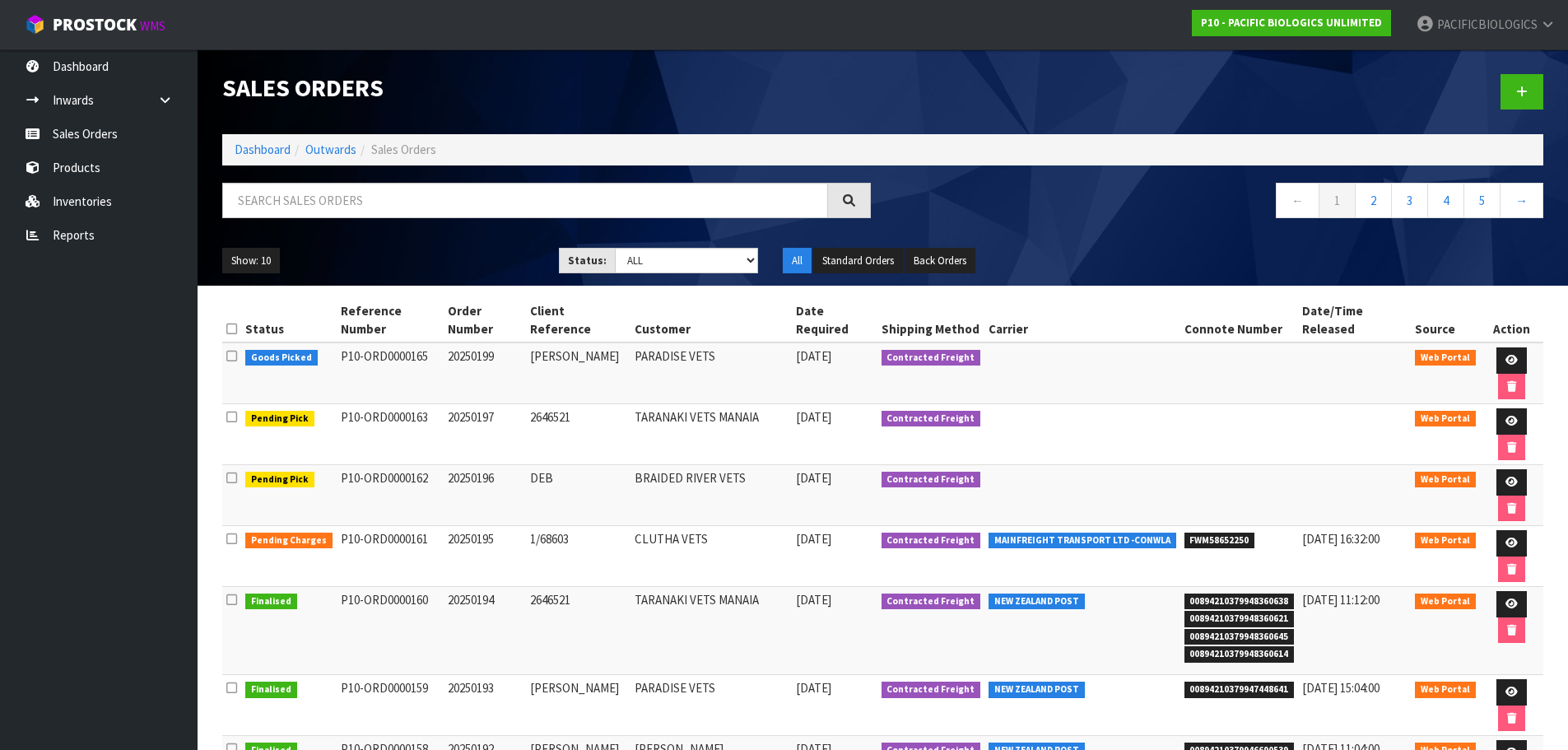
drag, startPoint x: 579, startPoint y: 378, endPoint x: 526, endPoint y: 375, distance: 53.1
click at [526, 404] on tr "Pending Pick P10-ORD0000163 20250197 2646521 TARANAKI VETS MANAIA [DATE] Contra…" at bounding box center [883, 434] width 1321 height 61
copy tr "2646521"
click at [1505, 416] on icon at bounding box center [1511, 421] width 12 height 10
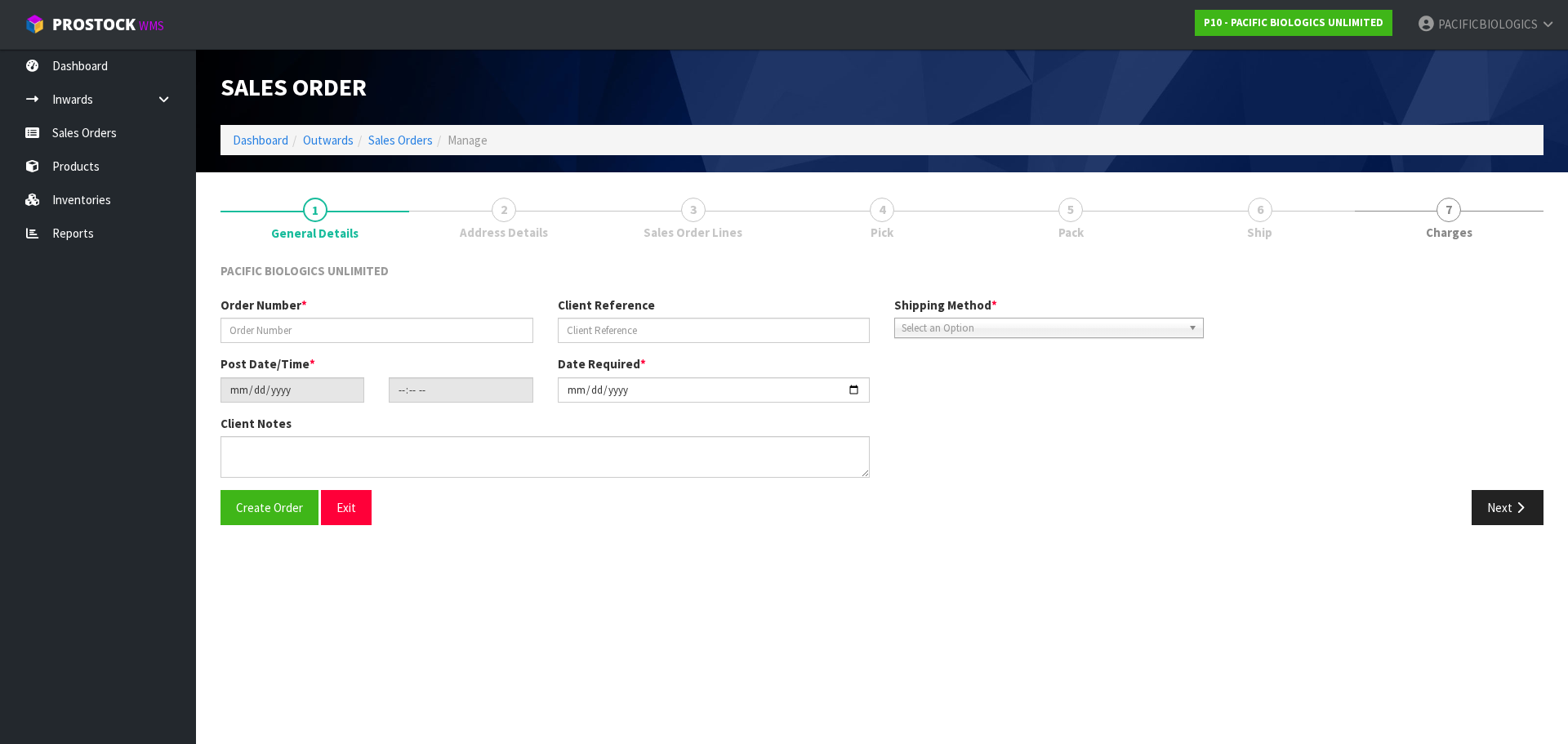
type input "20250197"
type input "2646521"
type input "[DATE]"
type input "06:59:00.000"
type input "[DATE]"
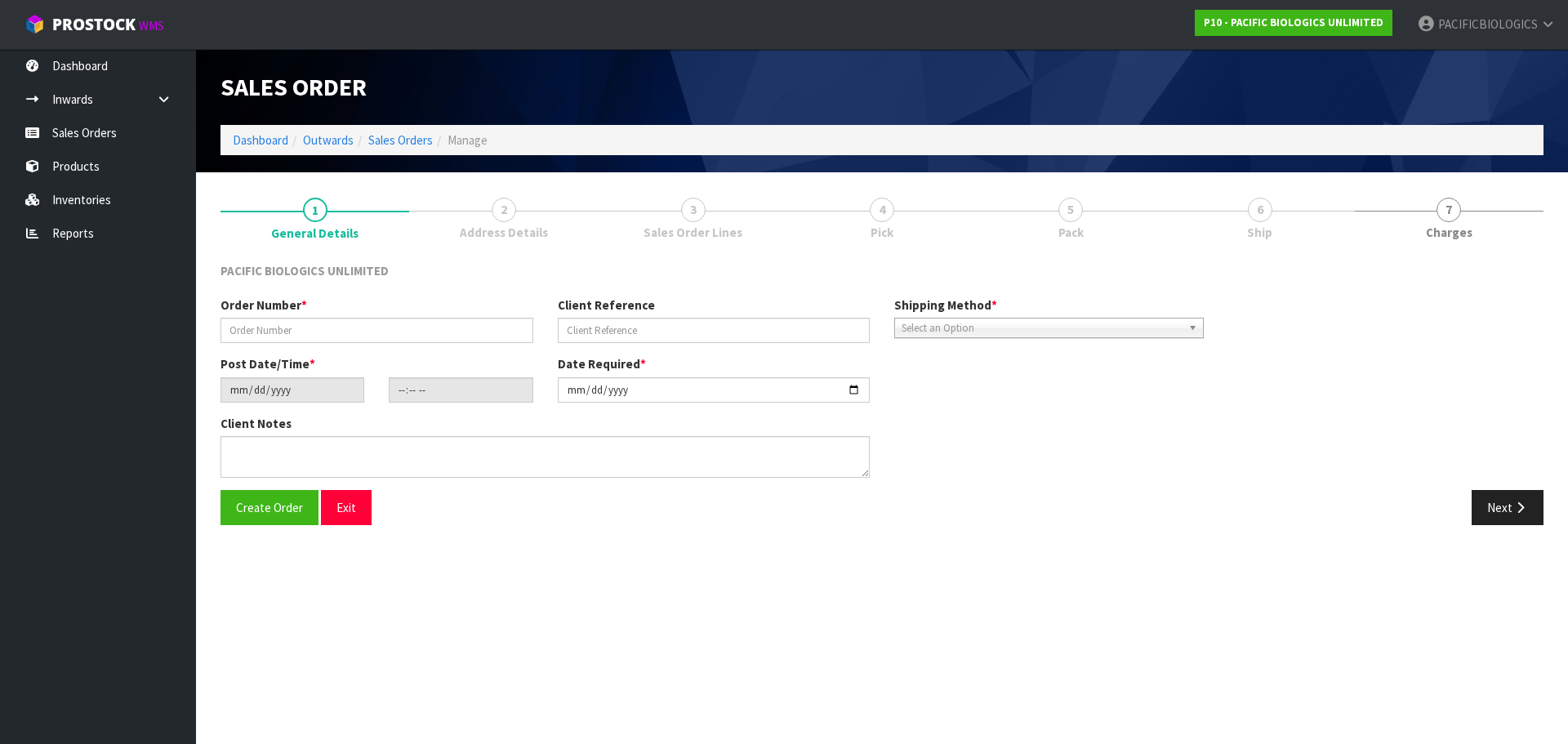
type textarea "PLEASE DISPATCH [DATE] IF POSSIBLE"
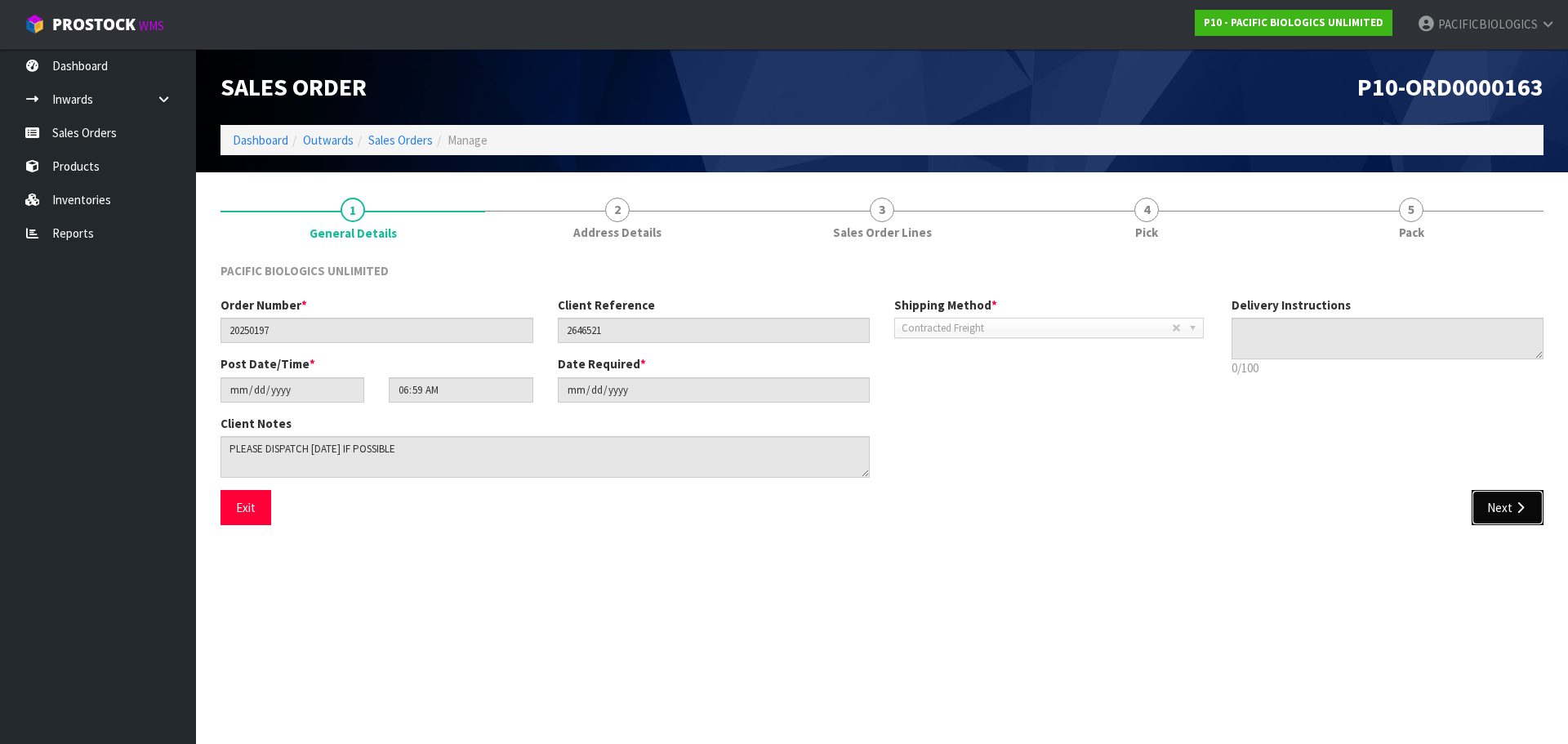
click at [1498, 504] on button "Next" at bounding box center [1507, 507] width 72 height 35
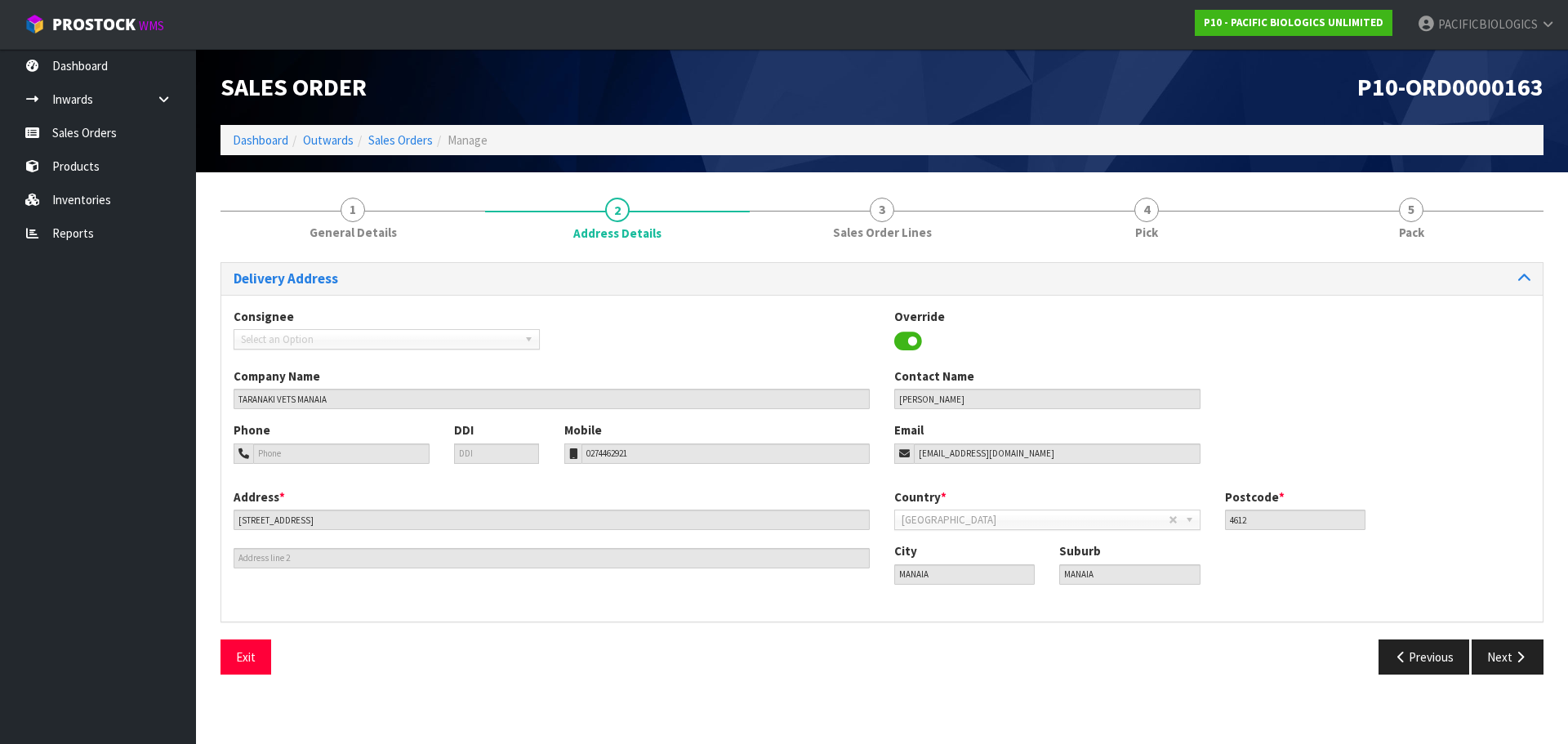
click at [1507, 676] on div "Save Exit Previous Next" at bounding box center [882, 663] width 1347 height 48
click at [1520, 646] on button "Next" at bounding box center [1507, 657] width 72 height 35
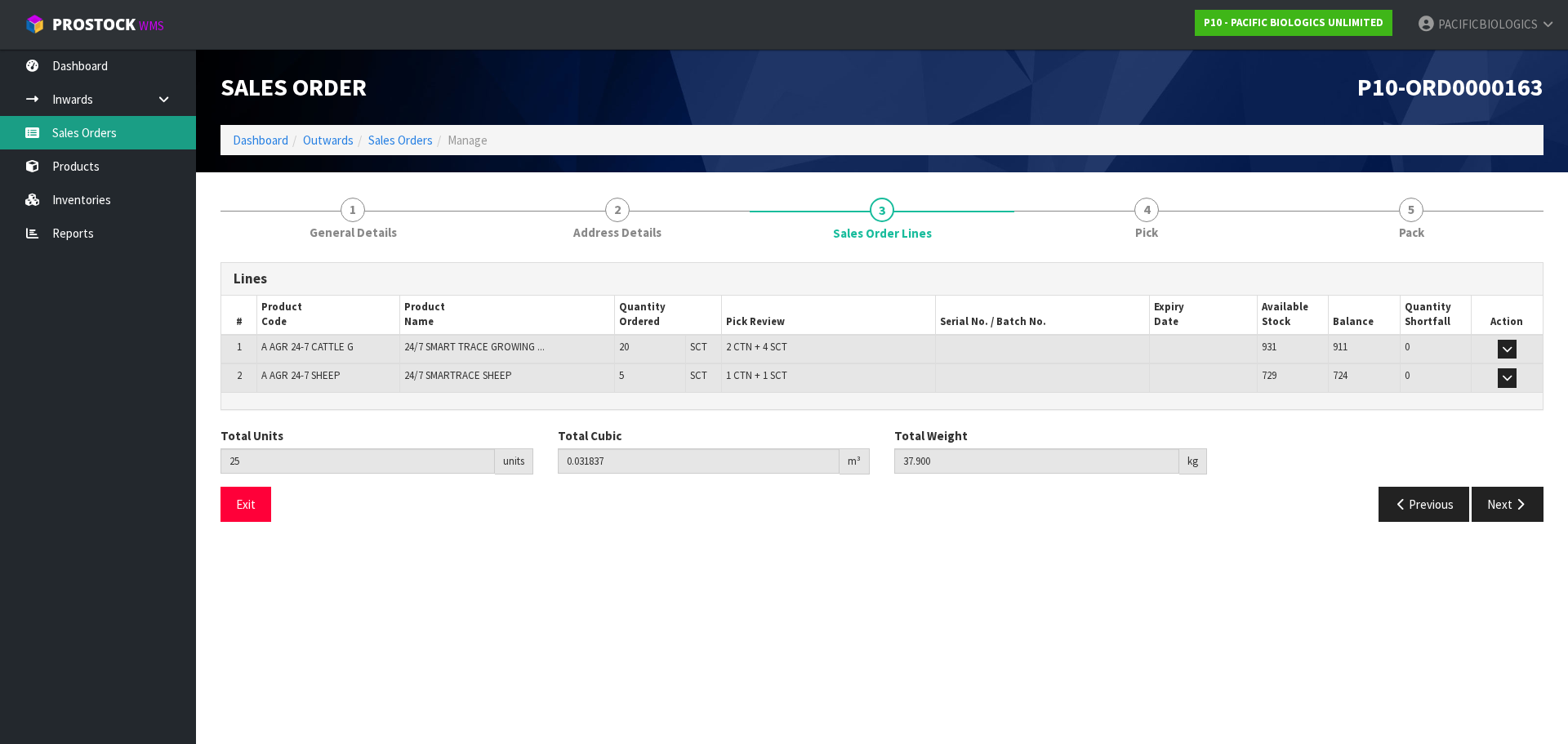
click at [118, 134] on link "Sales Orders" at bounding box center [98, 132] width 196 height 34
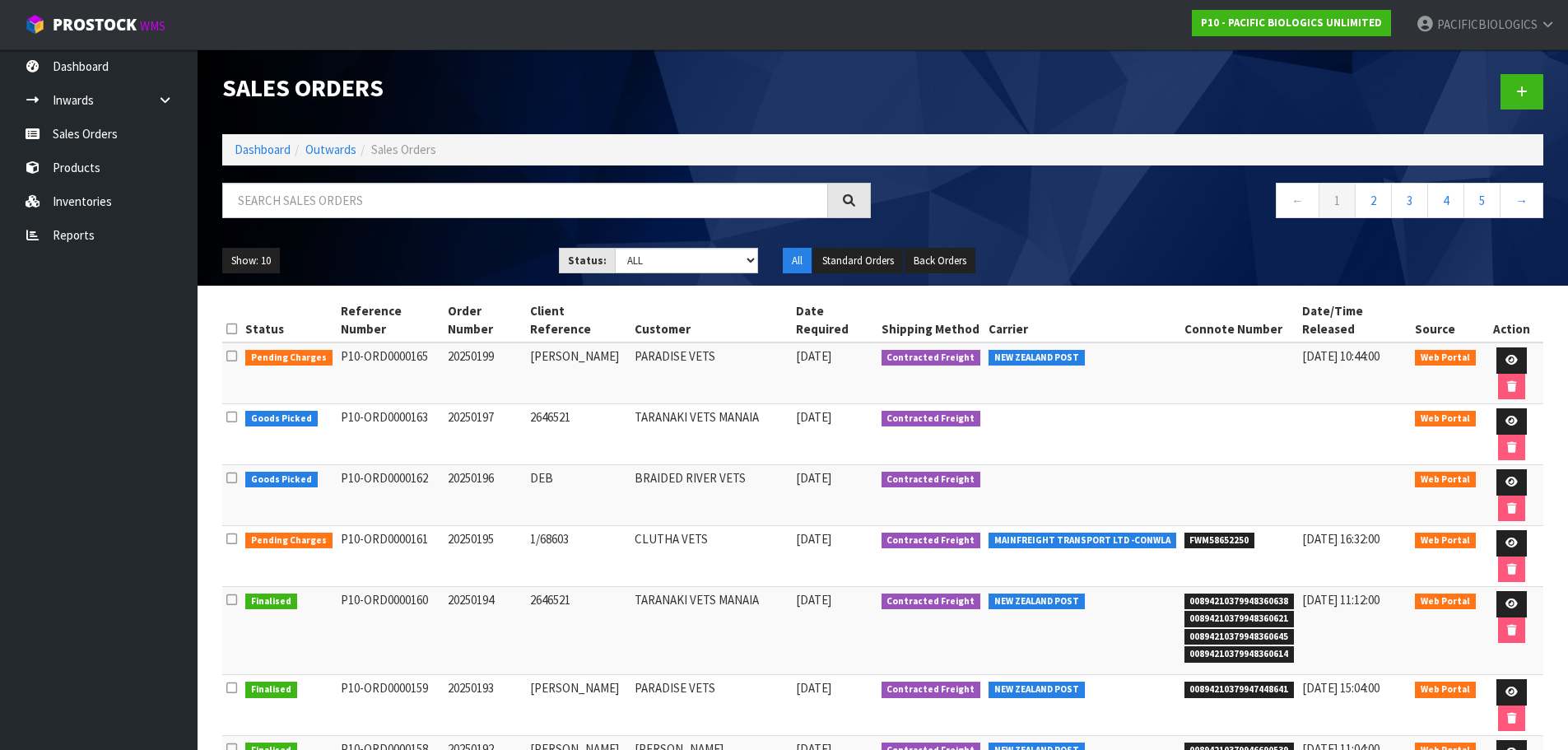
drag, startPoint x: 576, startPoint y: 378, endPoint x: 513, endPoint y: 377, distance: 63.0
click at [513, 404] on tr "Goods Picked P10-ORD0000163 20250197 2646521 TARANAKI VETS MANAIA [DATE] Contra…" at bounding box center [883, 434] width 1321 height 61
copy tr "2646521"
click at [1496, 408] on link at bounding box center [1511, 421] width 31 height 26
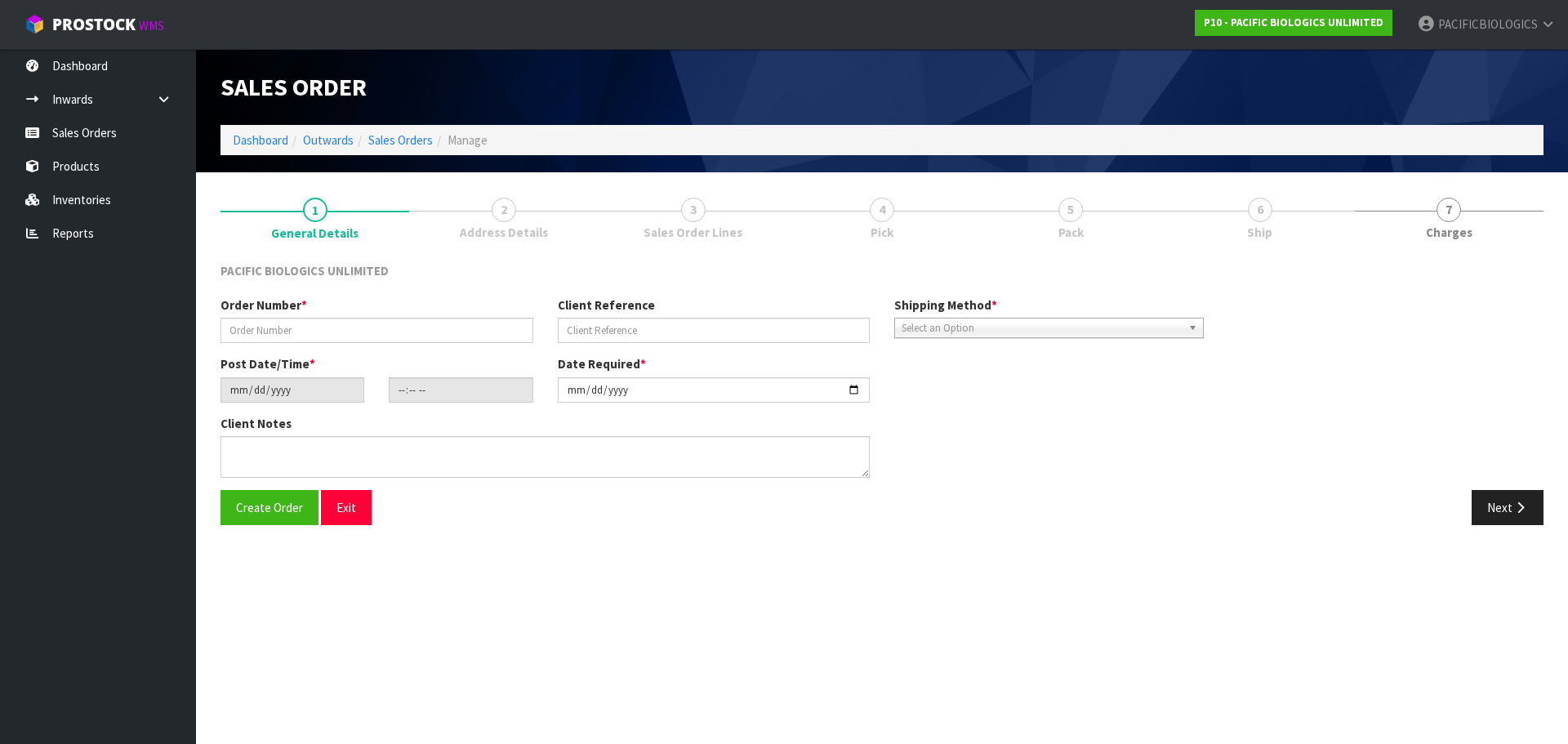
type input "20250197"
type input "2646521"
type input "[DATE]"
type input "06:59:00.000"
type input "[DATE]"
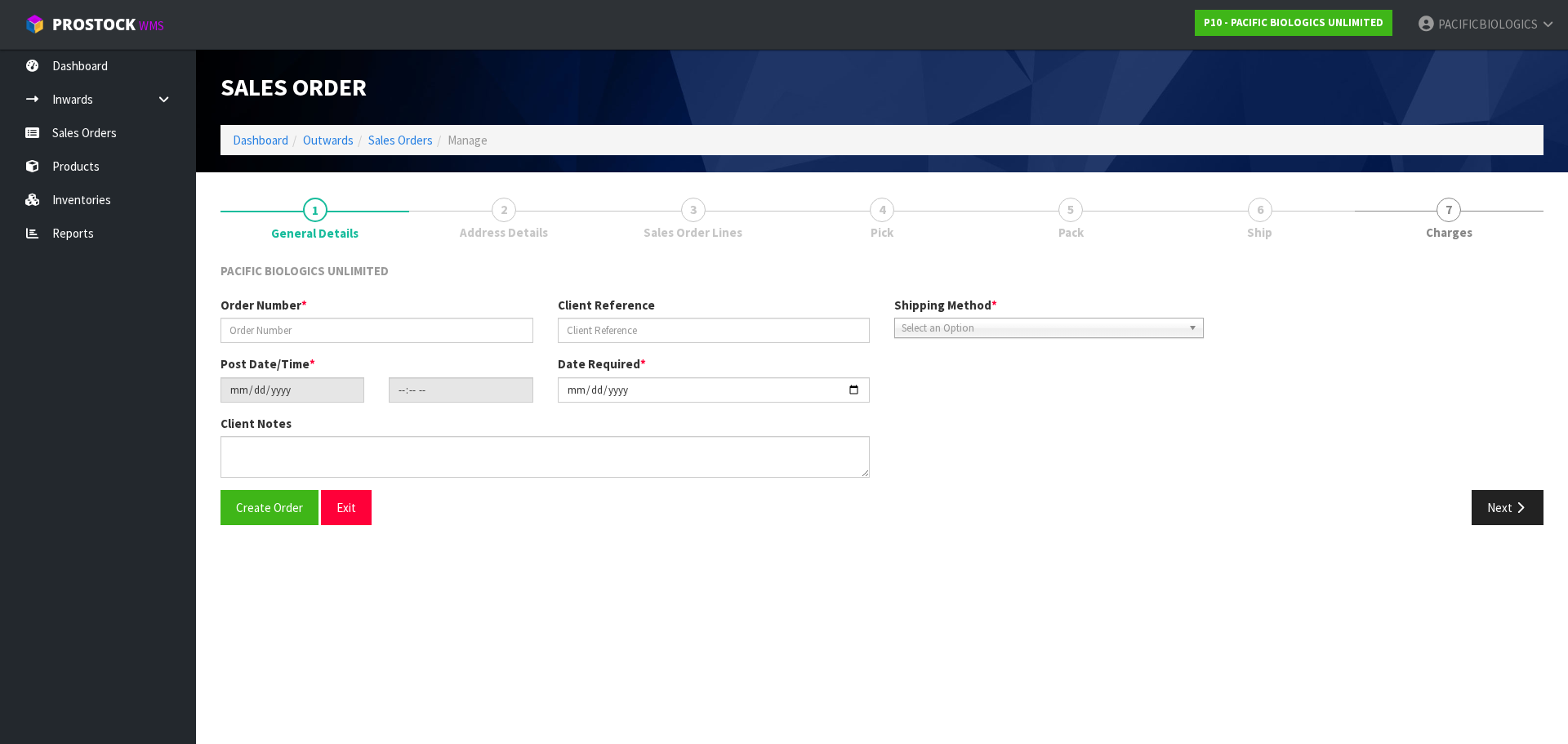
type textarea "PLEASE DISPATCH [DATE] IF POSSIBLE"
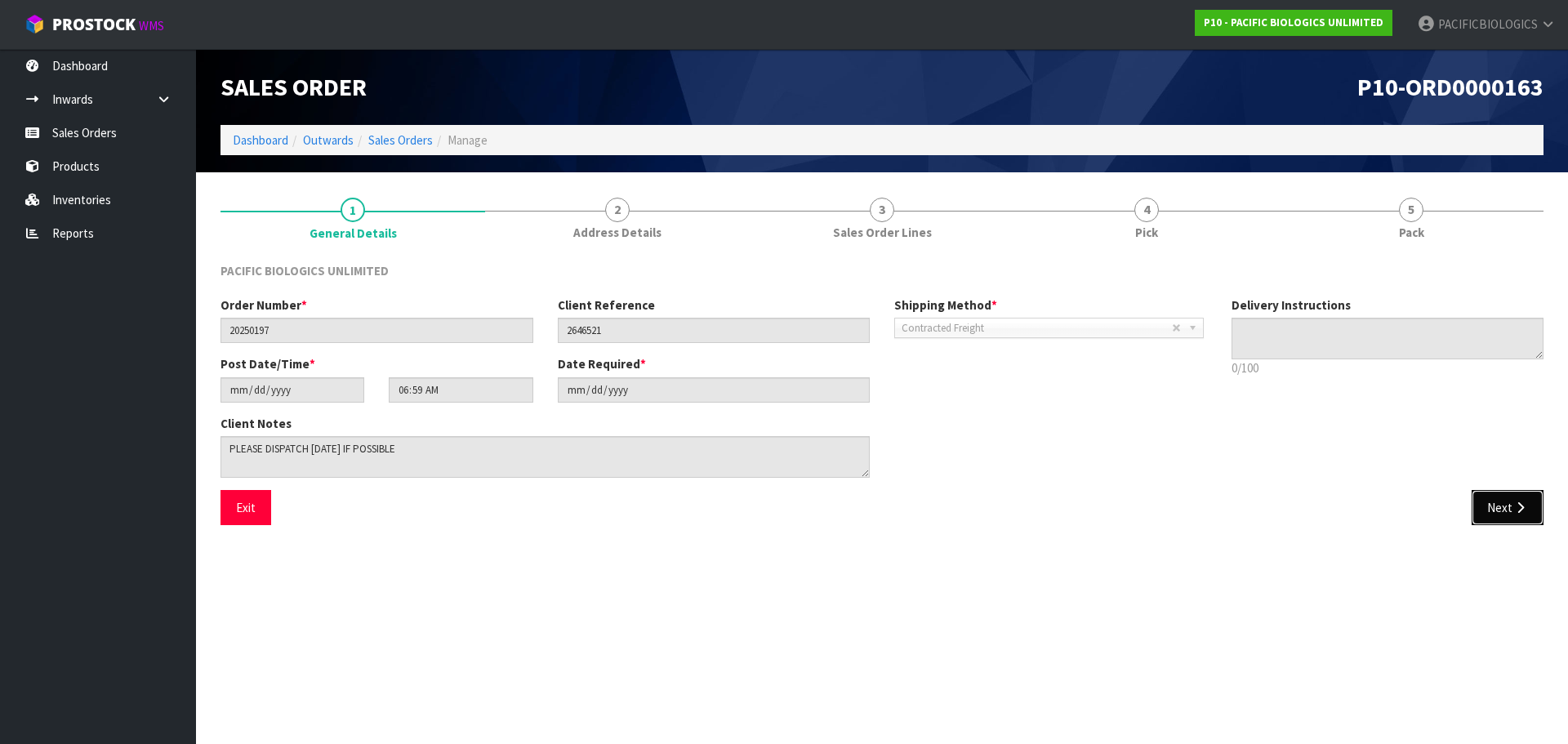
click at [1513, 505] on icon "button" at bounding box center [1520, 508] width 16 height 12
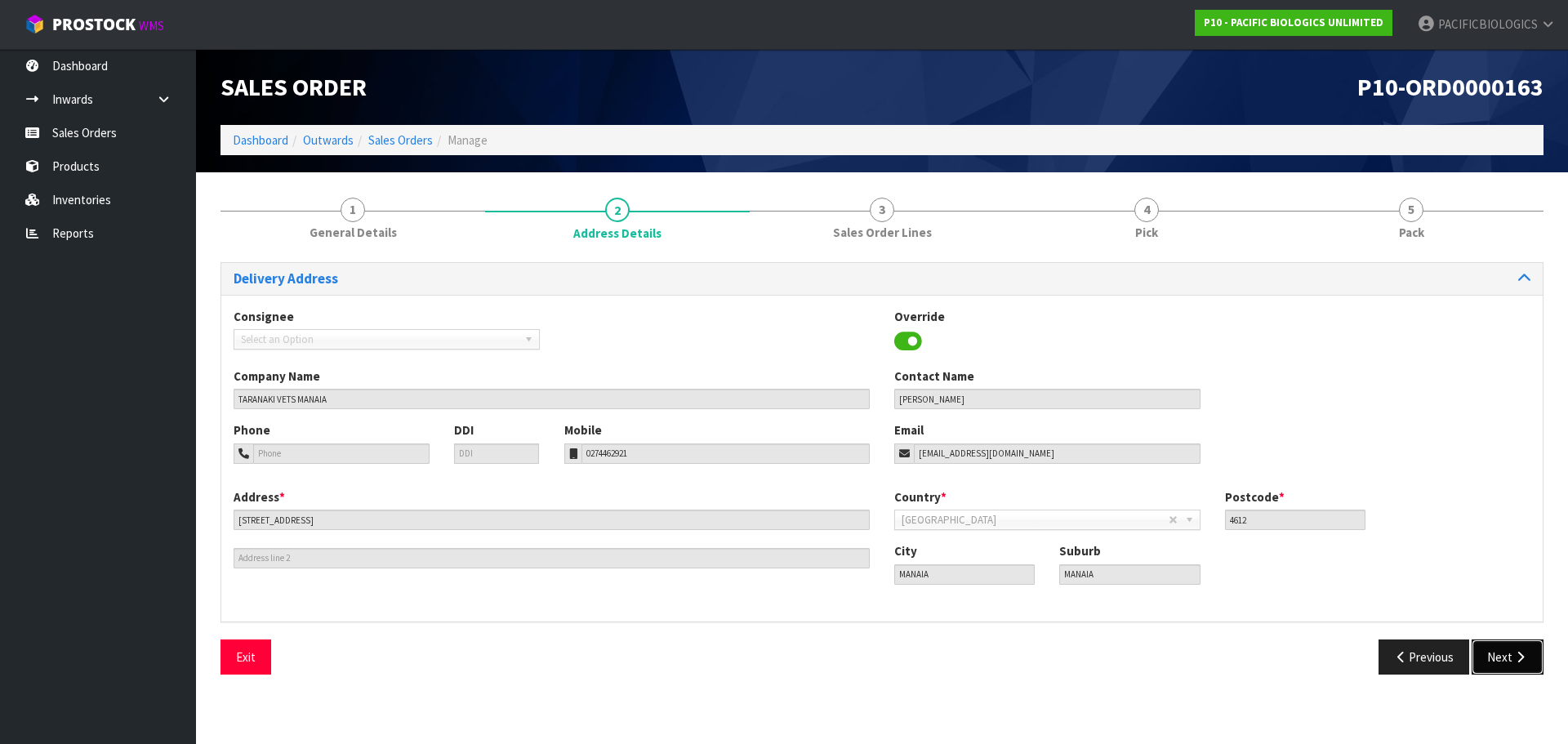
click at [1492, 642] on button "Next" at bounding box center [1507, 657] width 72 height 35
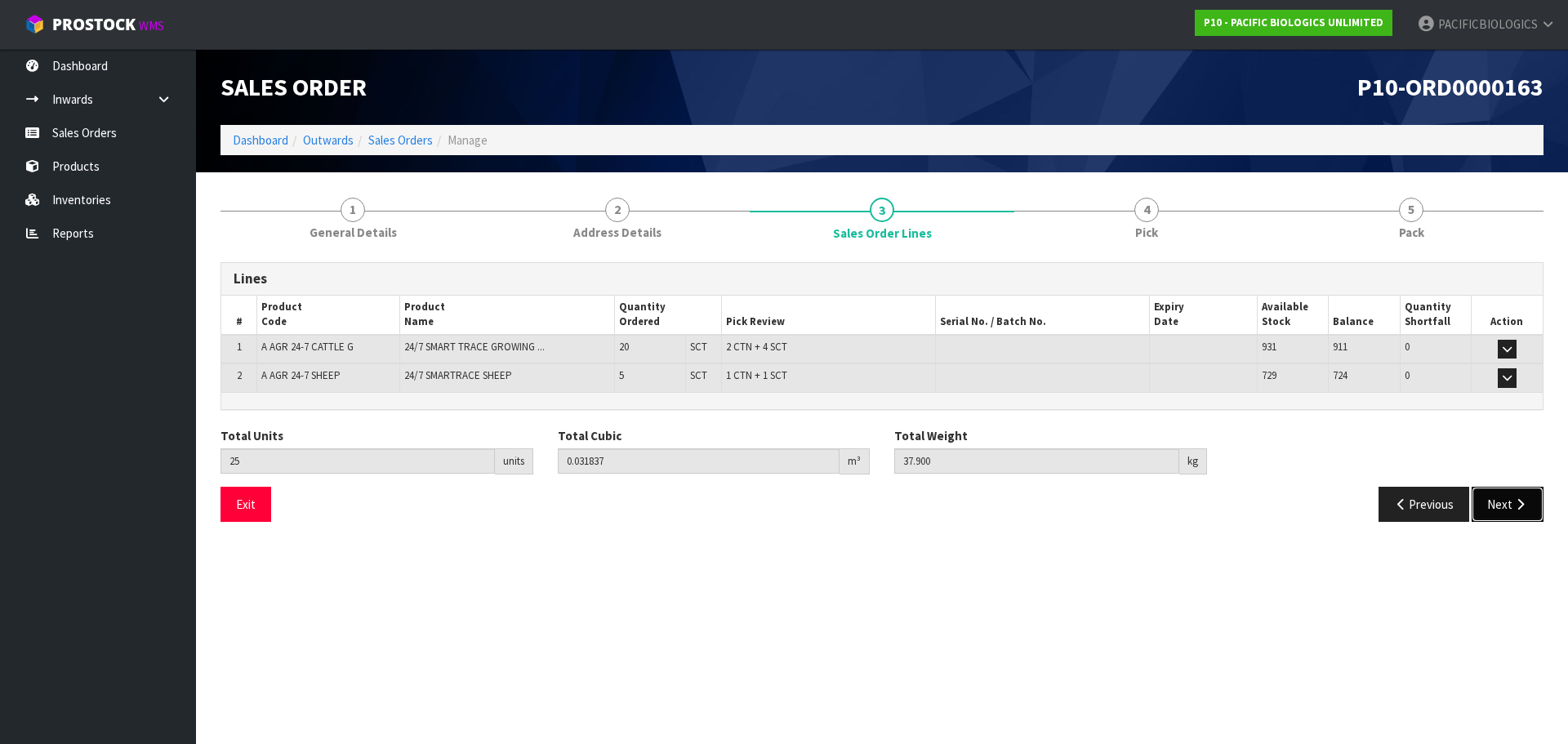
click at [1485, 507] on button "Next" at bounding box center [1507, 504] width 72 height 35
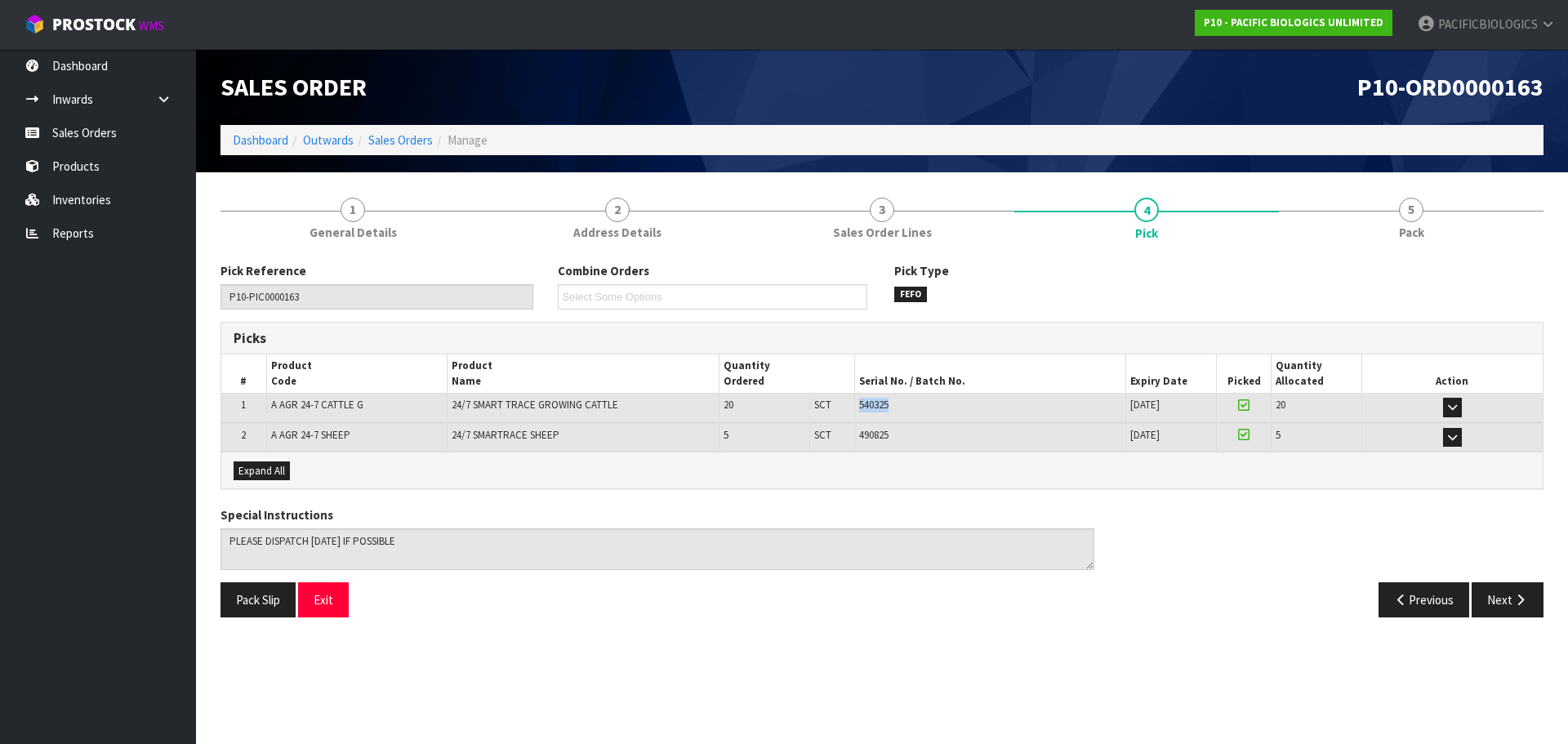
drag, startPoint x: 871, startPoint y: 409, endPoint x: 842, endPoint y: 409, distance: 29.0
click at [842, 409] on tr "1 A AGR 24-7 CATTLE G 24/7 SMART TRACE GROWING CATTLE 20 SCT 2 CTN + 4 SCT 5403…" at bounding box center [882, 407] width 1321 height 29
copy tr "2 CTN + 4 SCT 540325"
drag, startPoint x: 879, startPoint y: 430, endPoint x: 832, endPoint y: 432, distance: 47.0
click at [832, 432] on tr "2 A AGR 24-7 SHEEP 24/7 SMARTRACE SHEEP 5 SCT 1 CTN + 1 SCT 490825 [DATE] 36-37…" at bounding box center [882, 437] width 1321 height 29
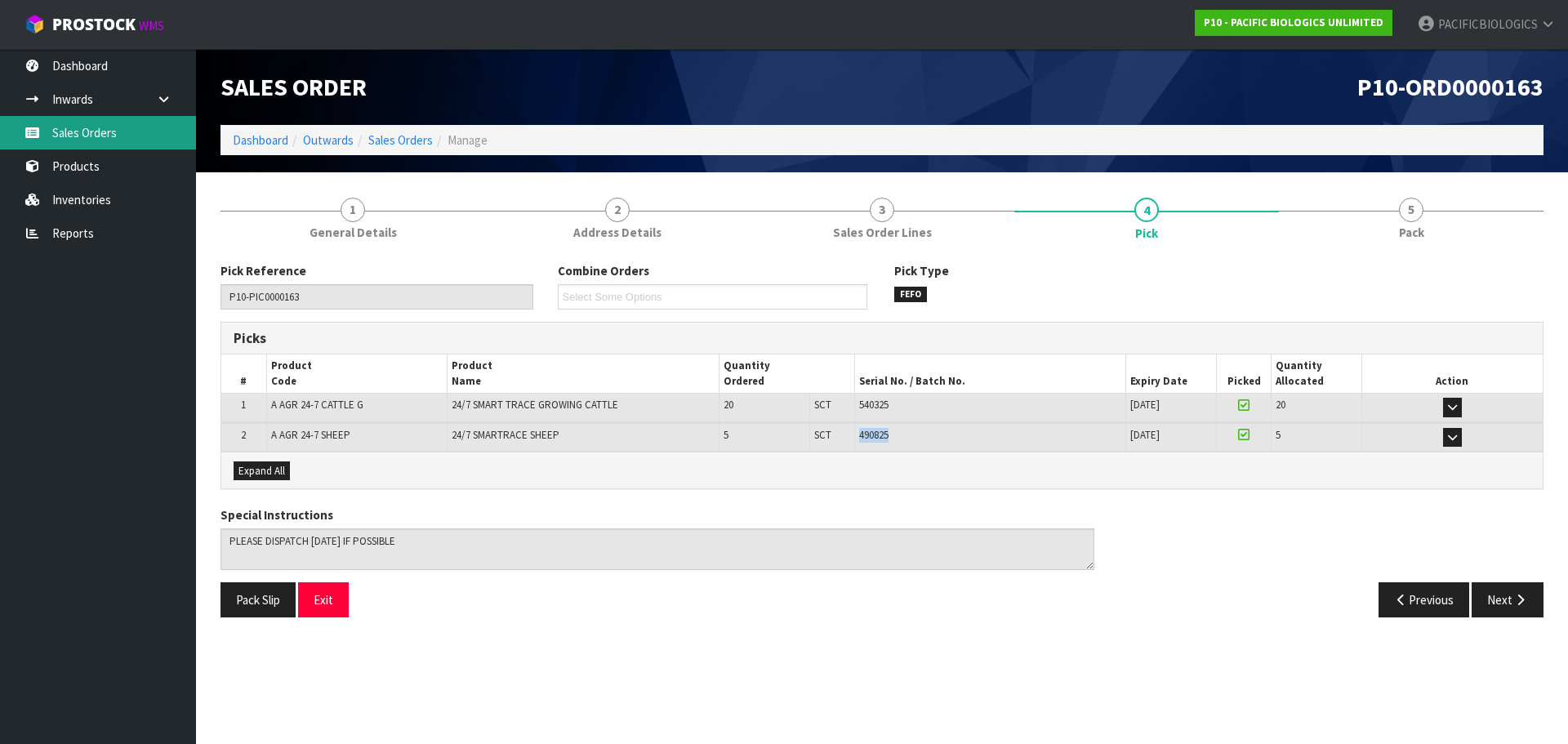
click at [80, 123] on link "Sales Orders" at bounding box center [98, 132] width 196 height 34
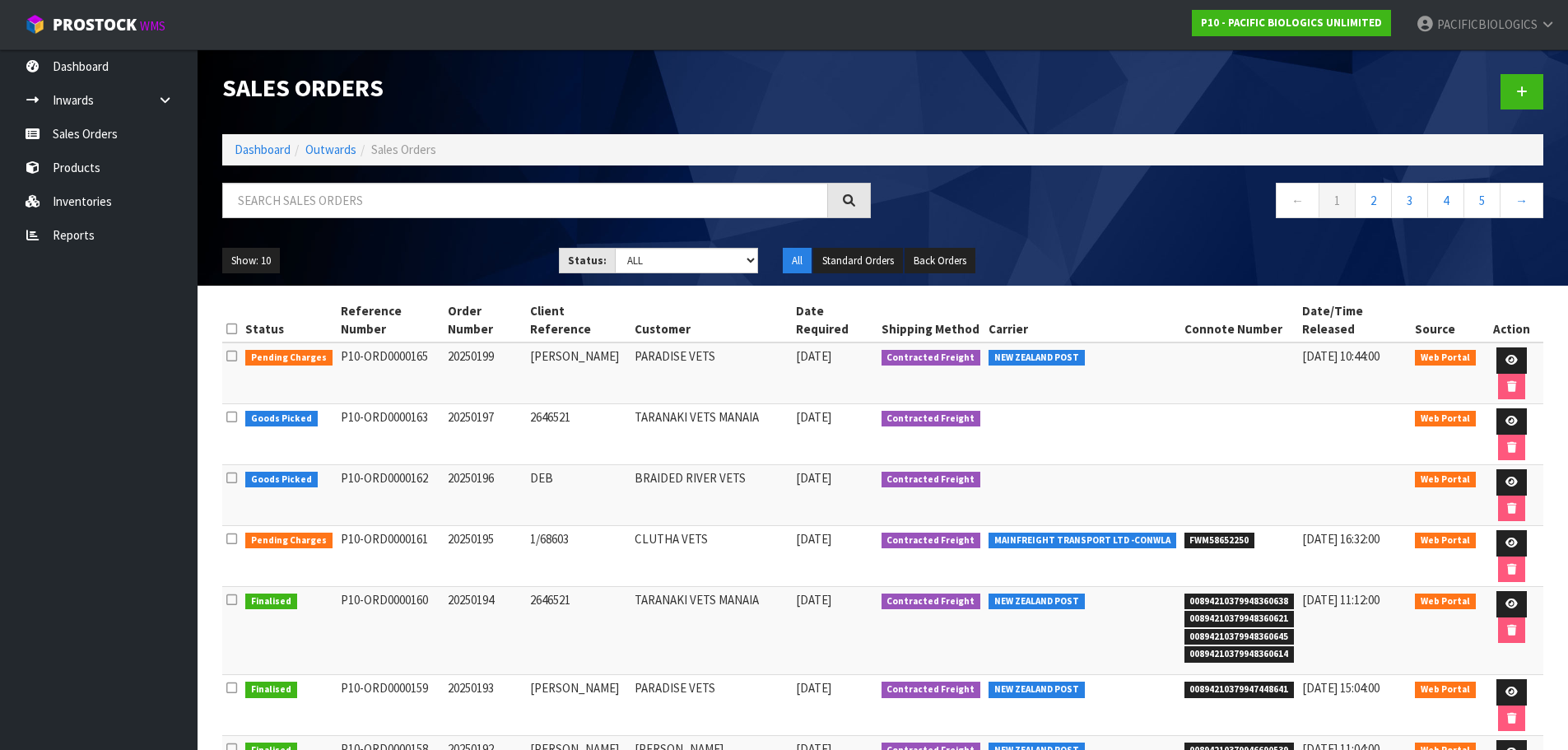
drag, startPoint x: 503, startPoint y: 342, endPoint x: 444, endPoint y: 344, distance: 59.0
click at [444, 344] on td "20250199" at bounding box center [485, 373] width 82 height 62
drag, startPoint x: 565, startPoint y: 337, endPoint x: 531, endPoint y: 344, distance: 34.7
click at [531, 344] on td "[PERSON_NAME]" at bounding box center [578, 373] width 105 height 62
click at [1505, 355] on icon at bounding box center [1511, 360] width 12 height 10
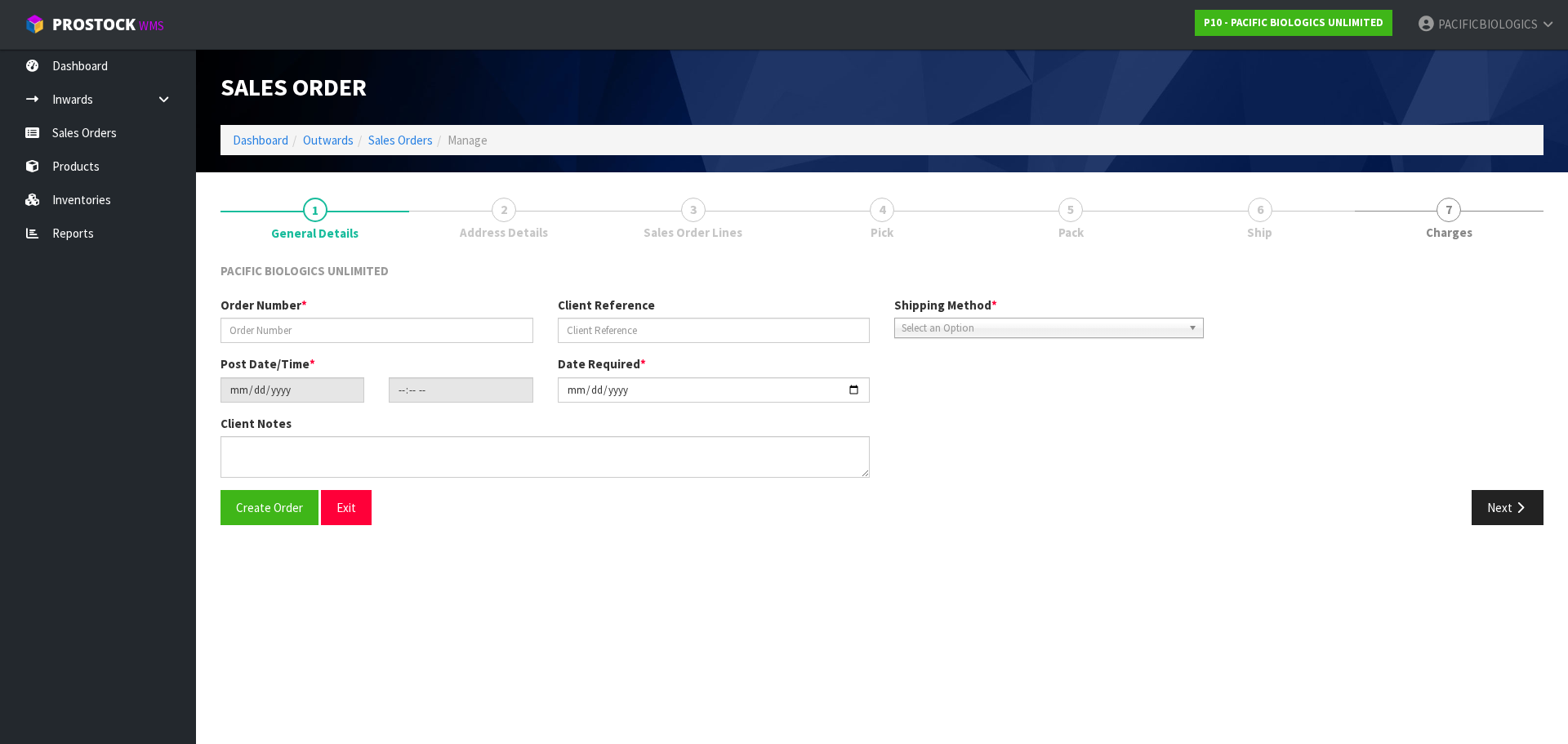
type input "20250199"
type input "[PERSON_NAME]"
type input "[DATE]"
type input "09:02:00.000"
type input "[DATE]"
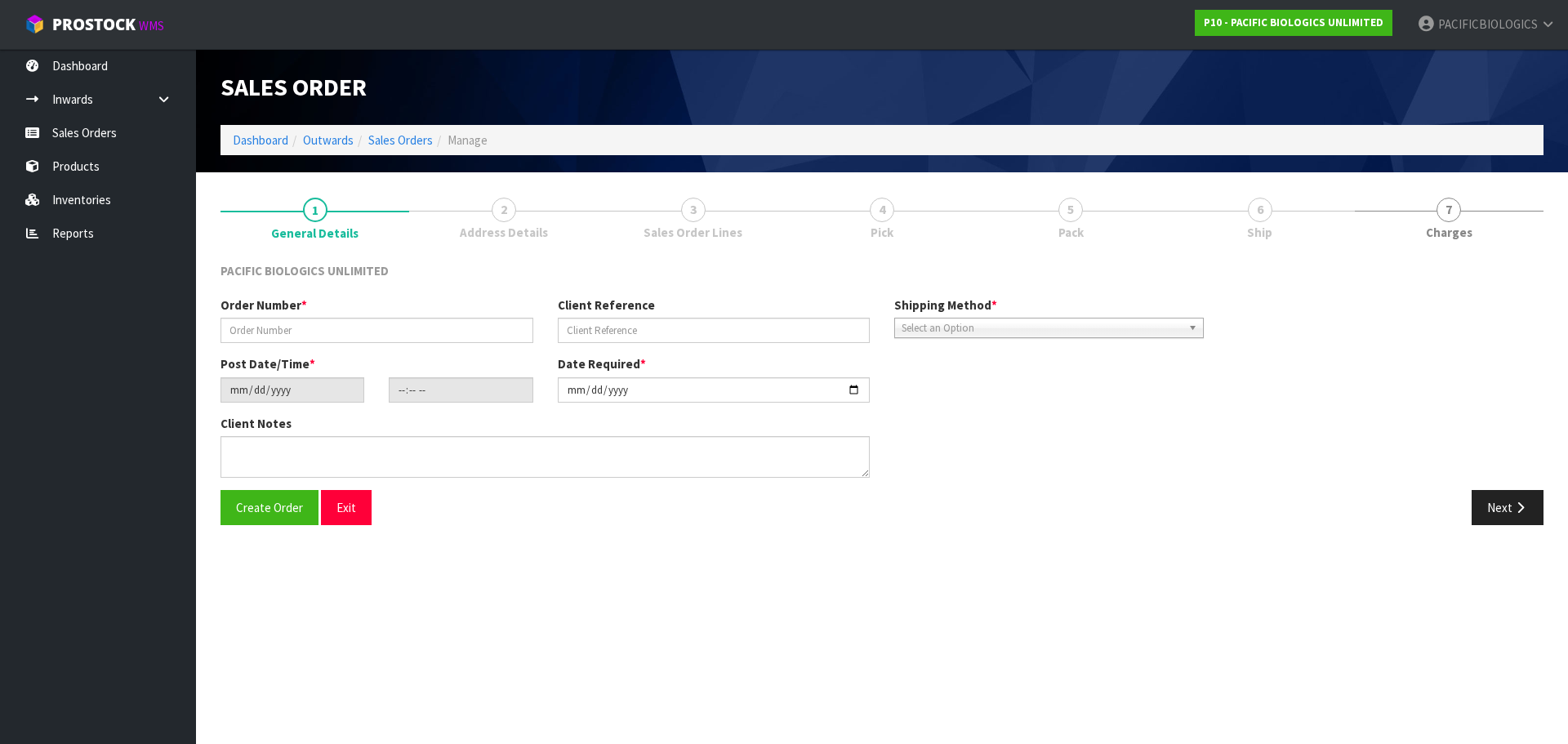
type textarea "URGENT OVERNIGHT COURIER PLEASE - [DATE] DELIVERY"
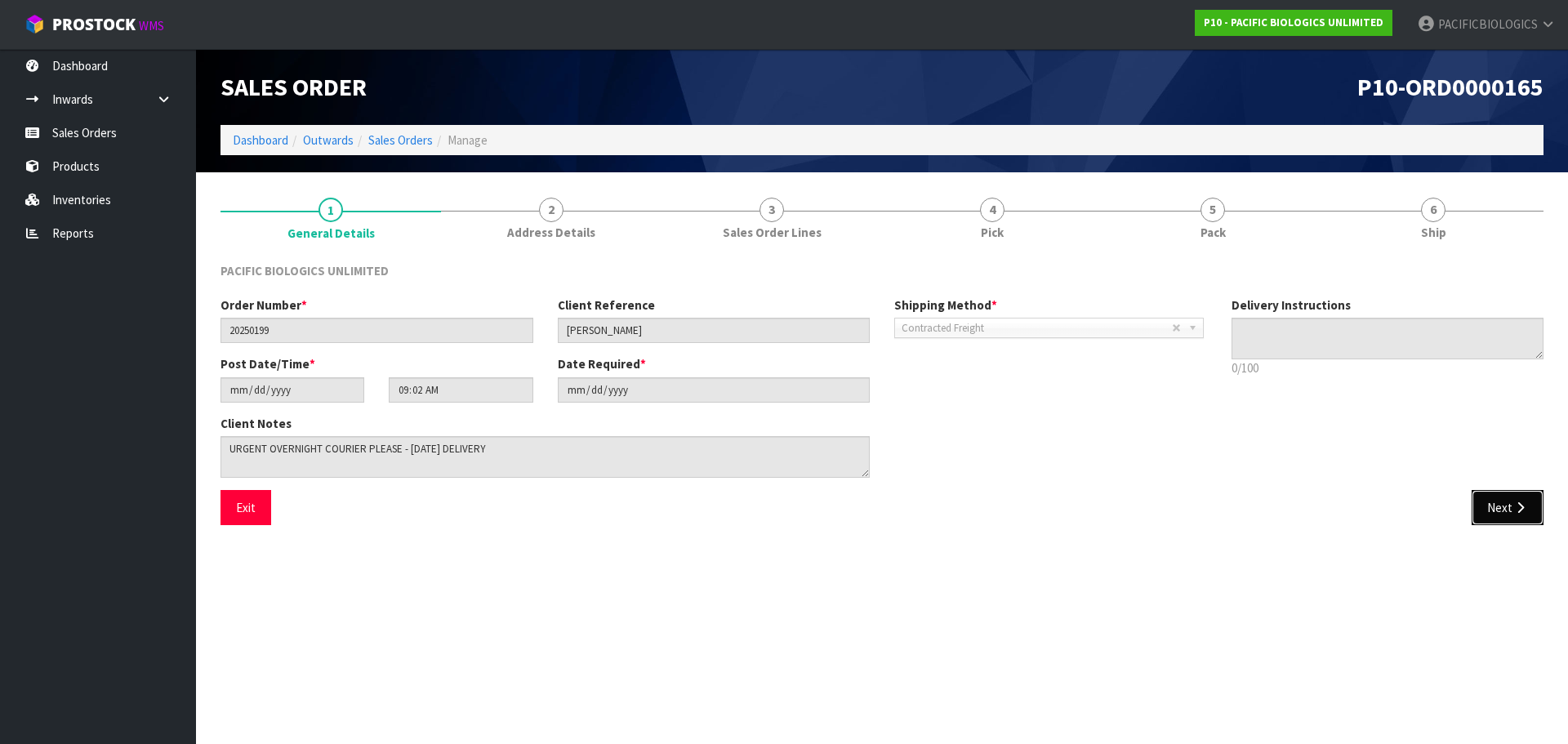
click at [1513, 514] on icon "button" at bounding box center [1520, 508] width 16 height 12
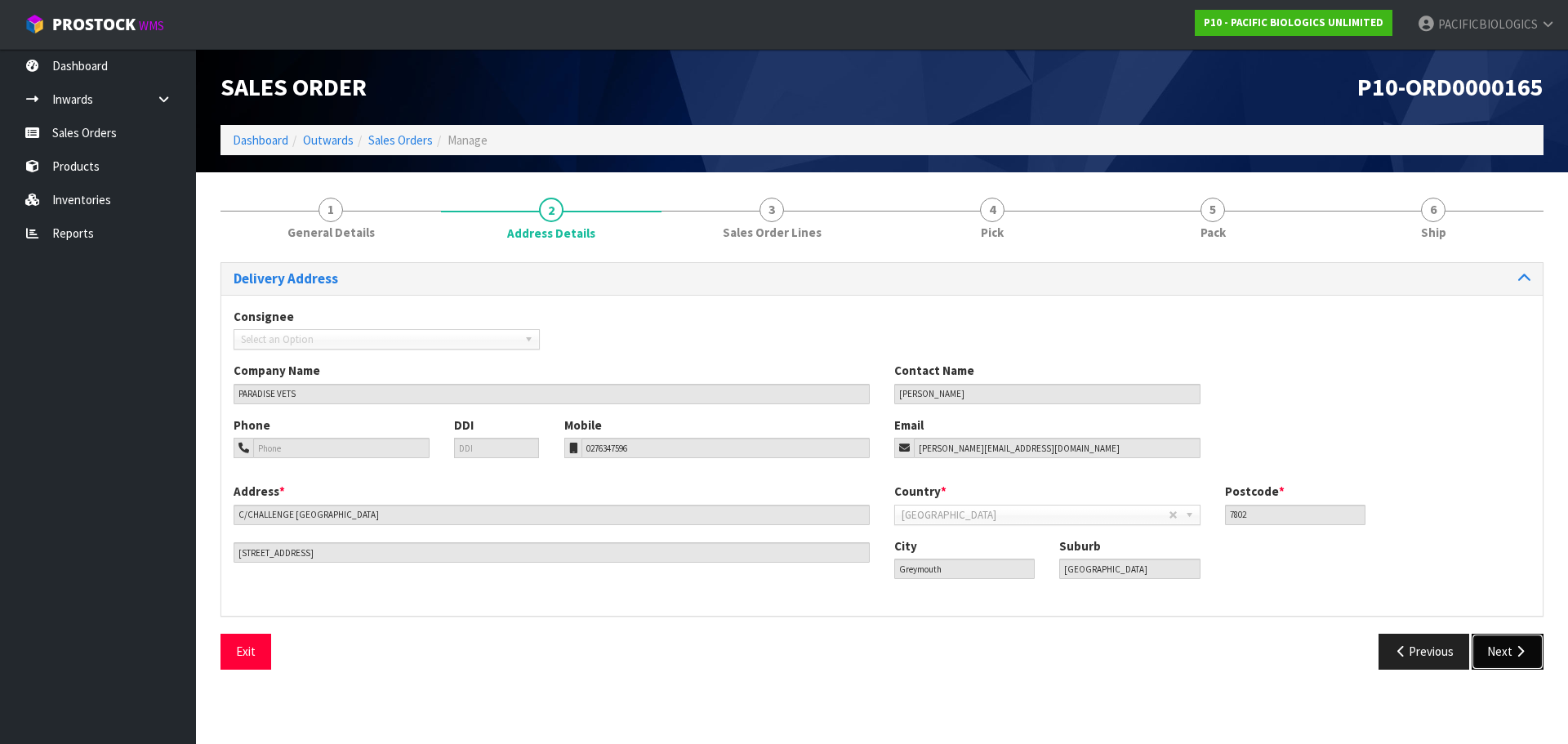
click at [1500, 645] on button "Next" at bounding box center [1507, 651] width 72 height 35
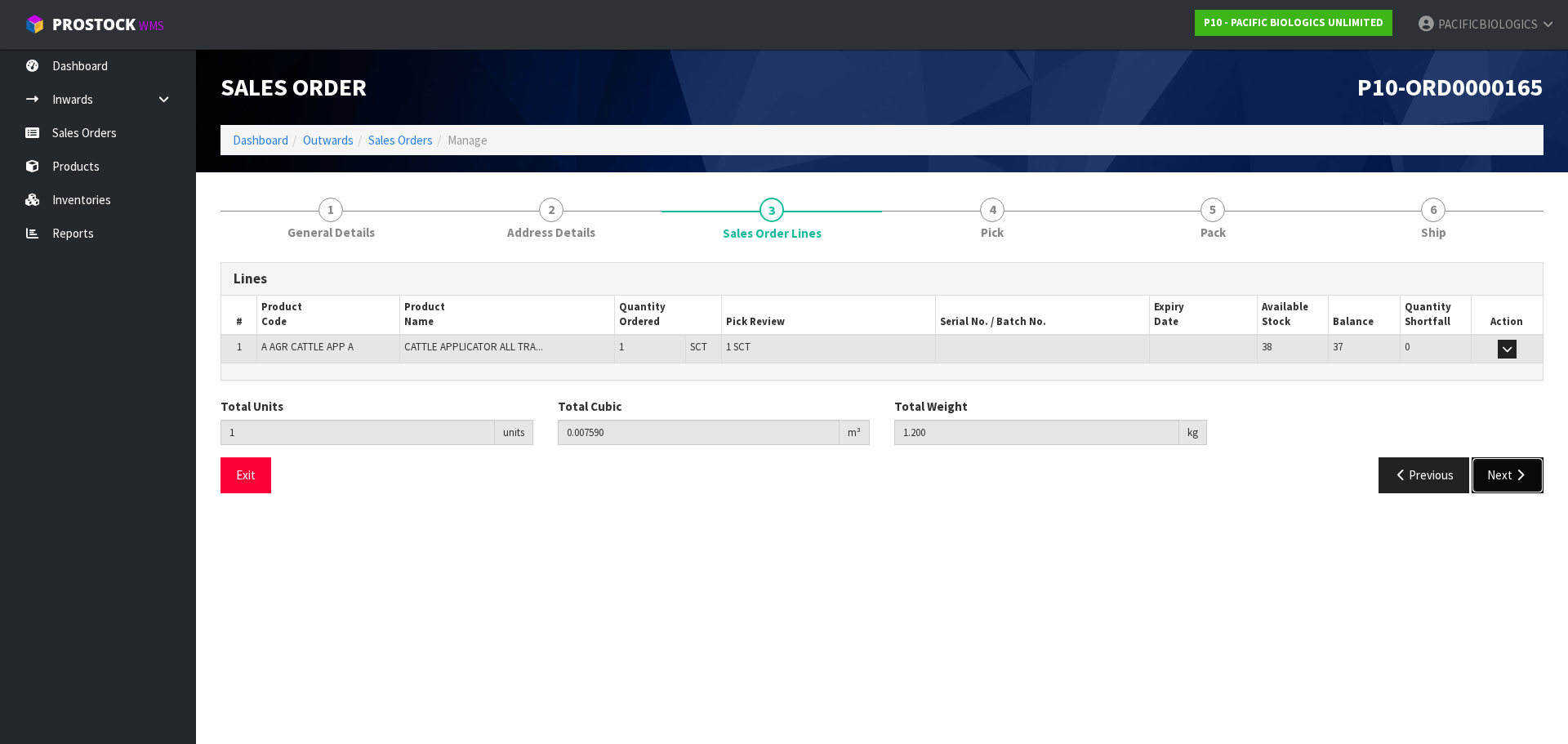
click at [1498, 486] on button "Next" at bounding box center [1507, 475] width 72 height 35
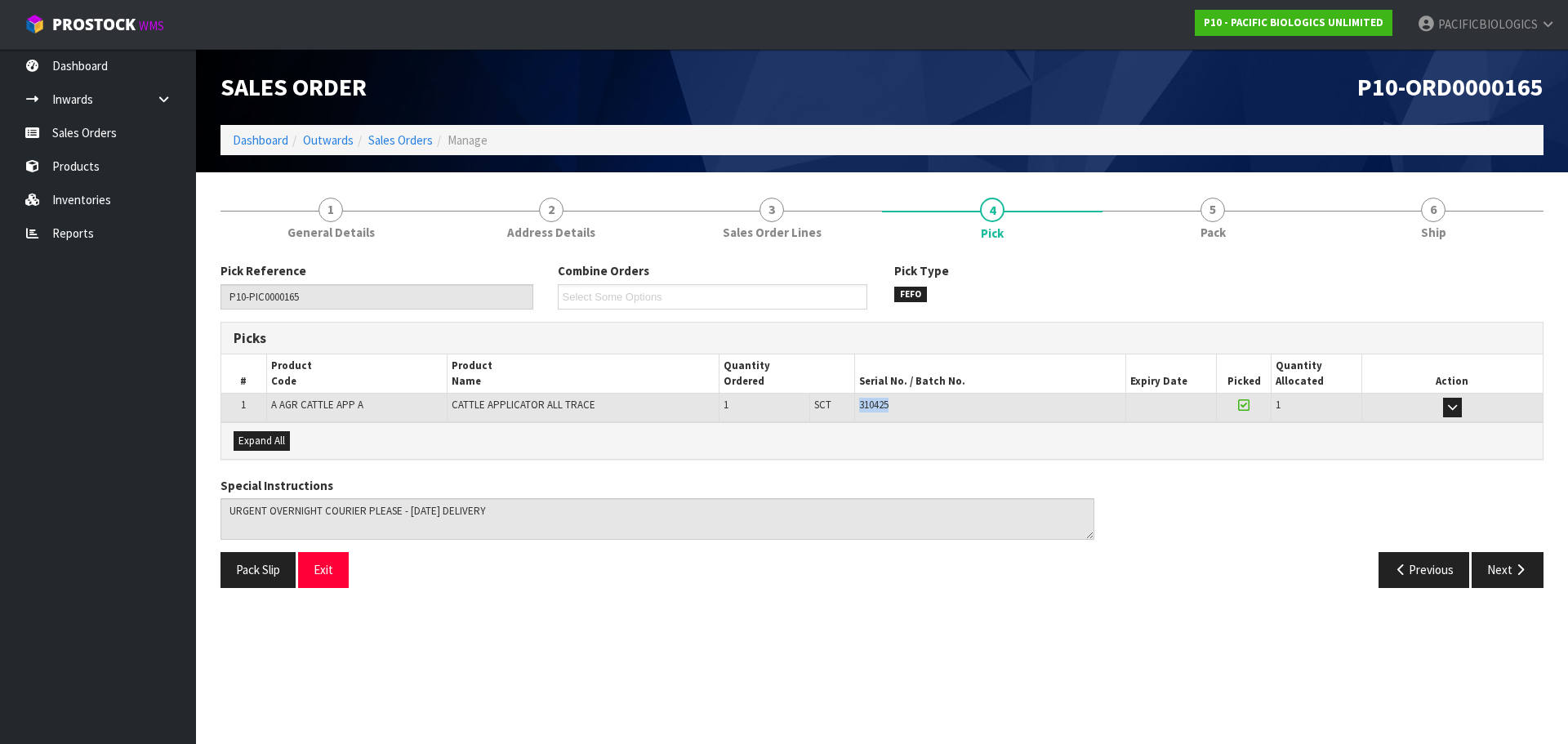
drag, startPoint x: 918, startPoint y: 412, endPoint x: 862, endPoint y: 409, distance: 56.1
click at [862, 409] on div "310425" at bounding box center [990, 405] width 262 height 15
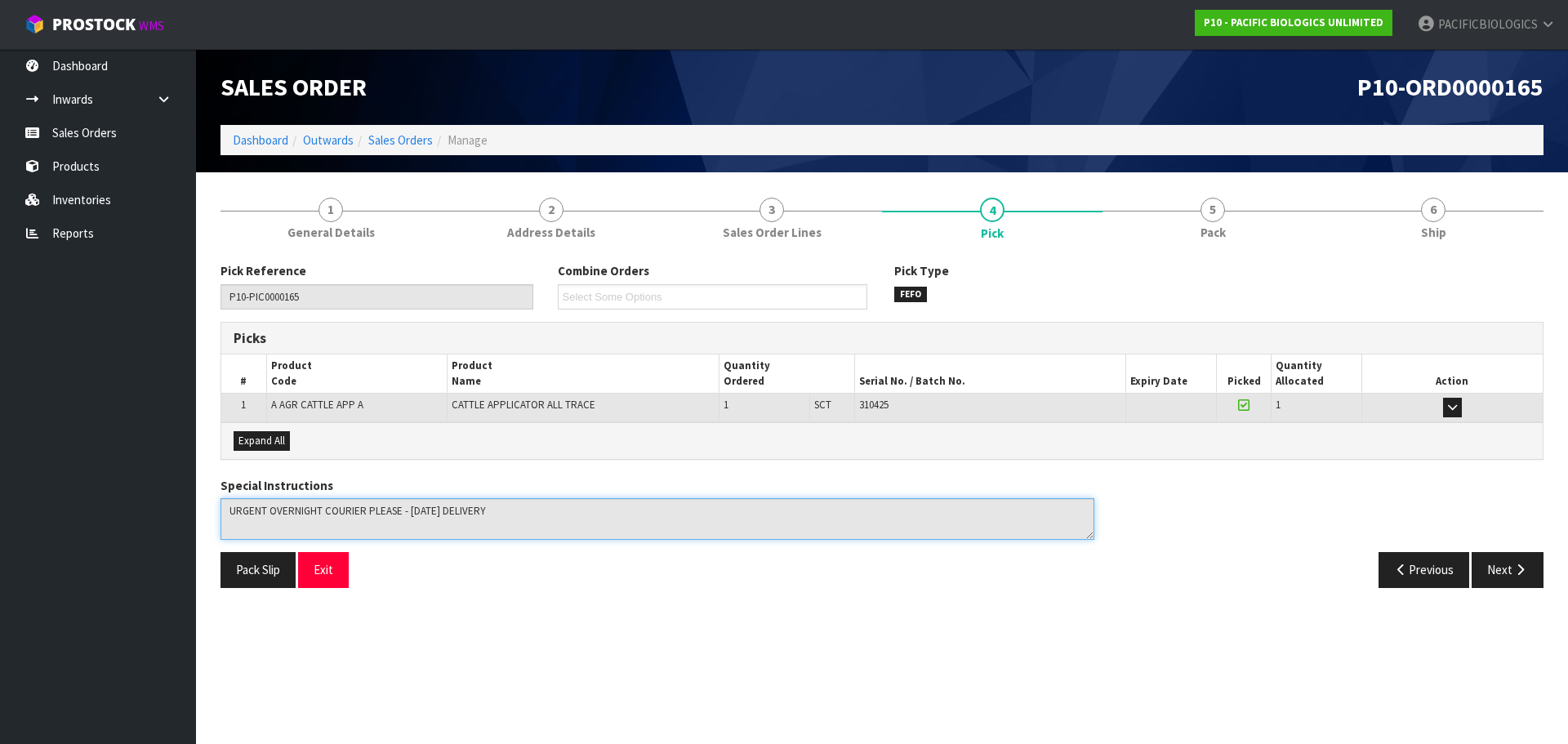
drag, startPoint x: 517, startPoint y: 516, endPoint x: 200, endPoint y: 524, distance: 317.1
click at [200, 524] on section "1 General Details 2 Address Details 3 Sales Order Lines 4 Pick 5 Pack 6 Ship Pi…" at bounding box center [883, 392] width 1372 height 439
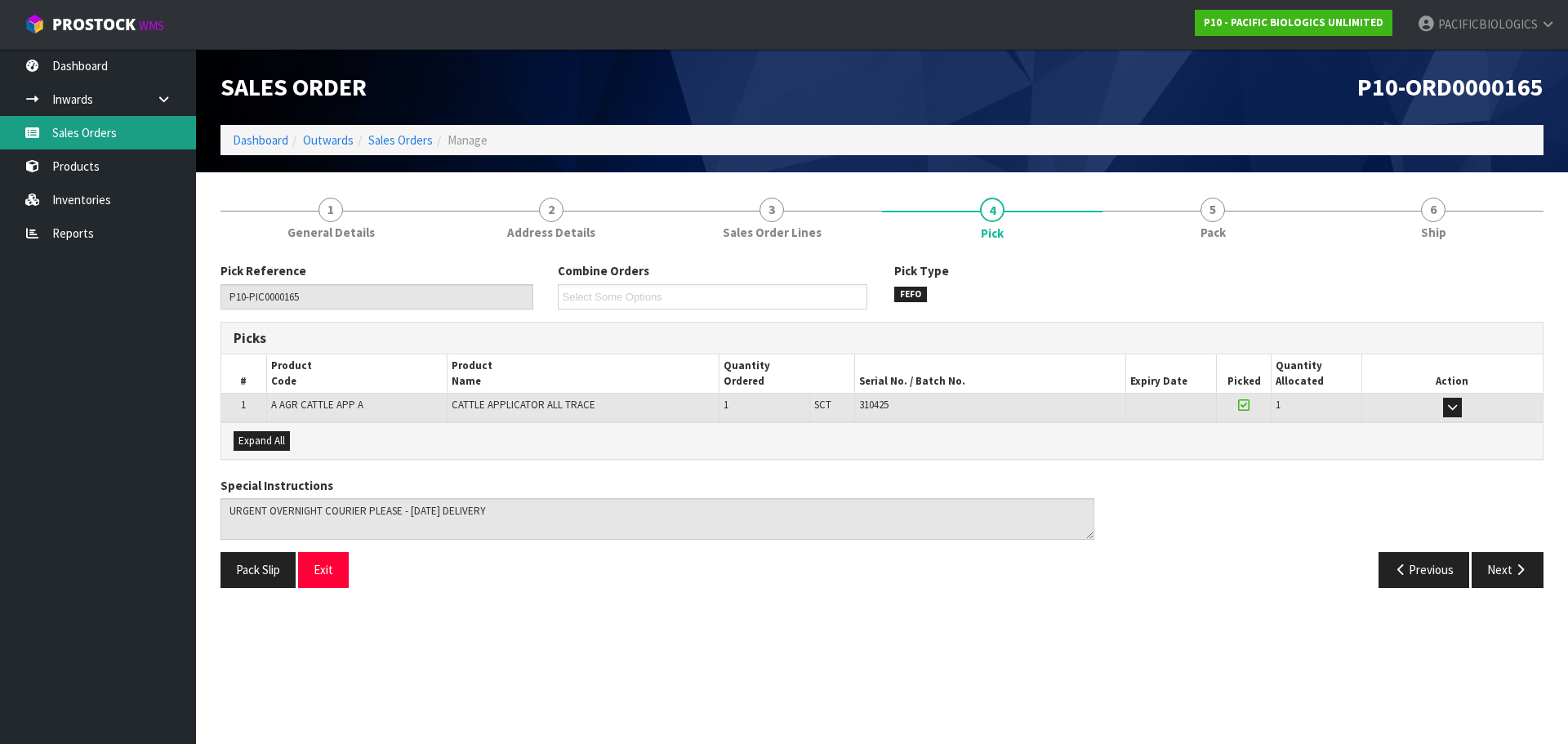
click at [72, 126] on link "Sales Orders" at bounding box center [98, 132] width 196 height 34
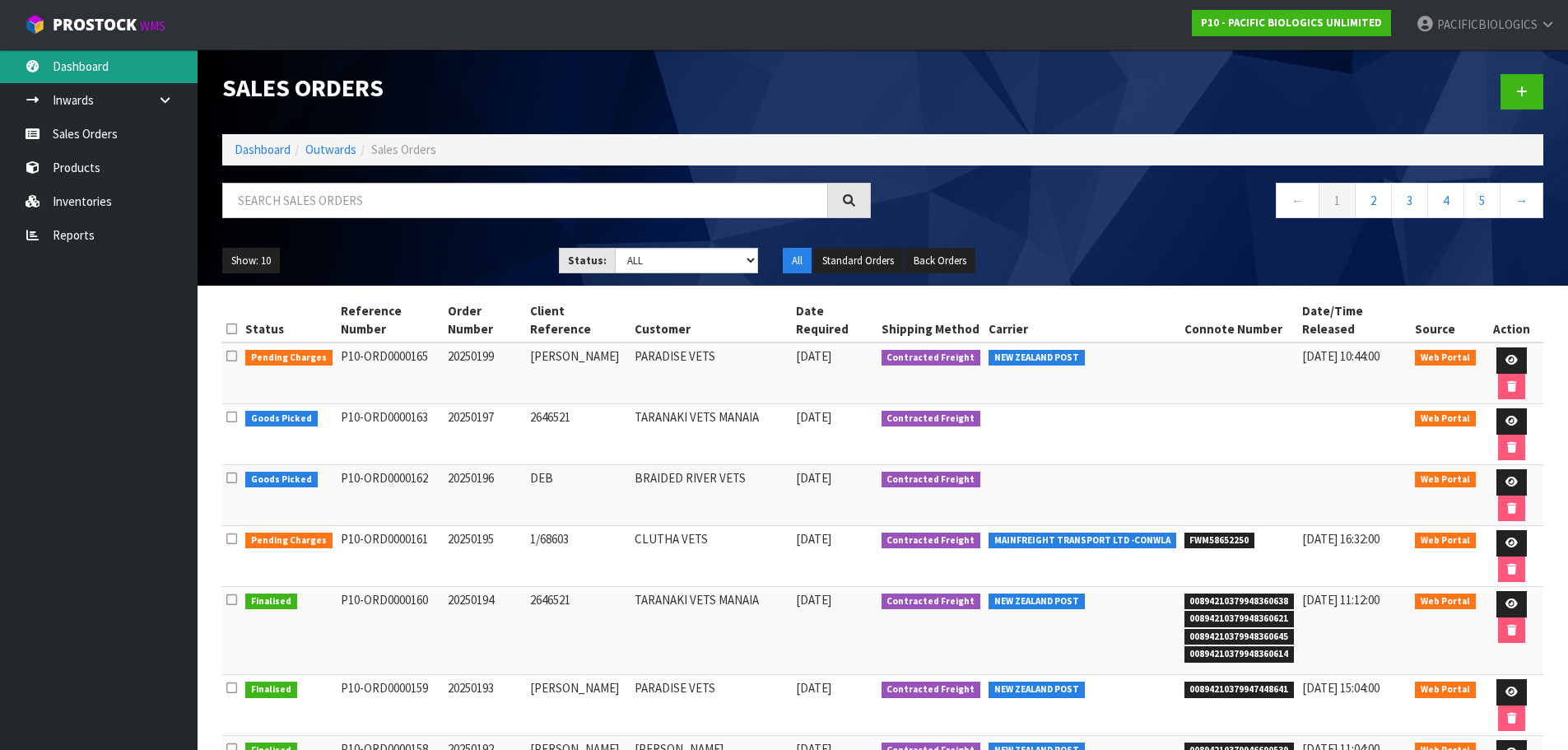
click at [99, 73] on link "Dashboard" at bounding box center [99, 66] width 198 height 34
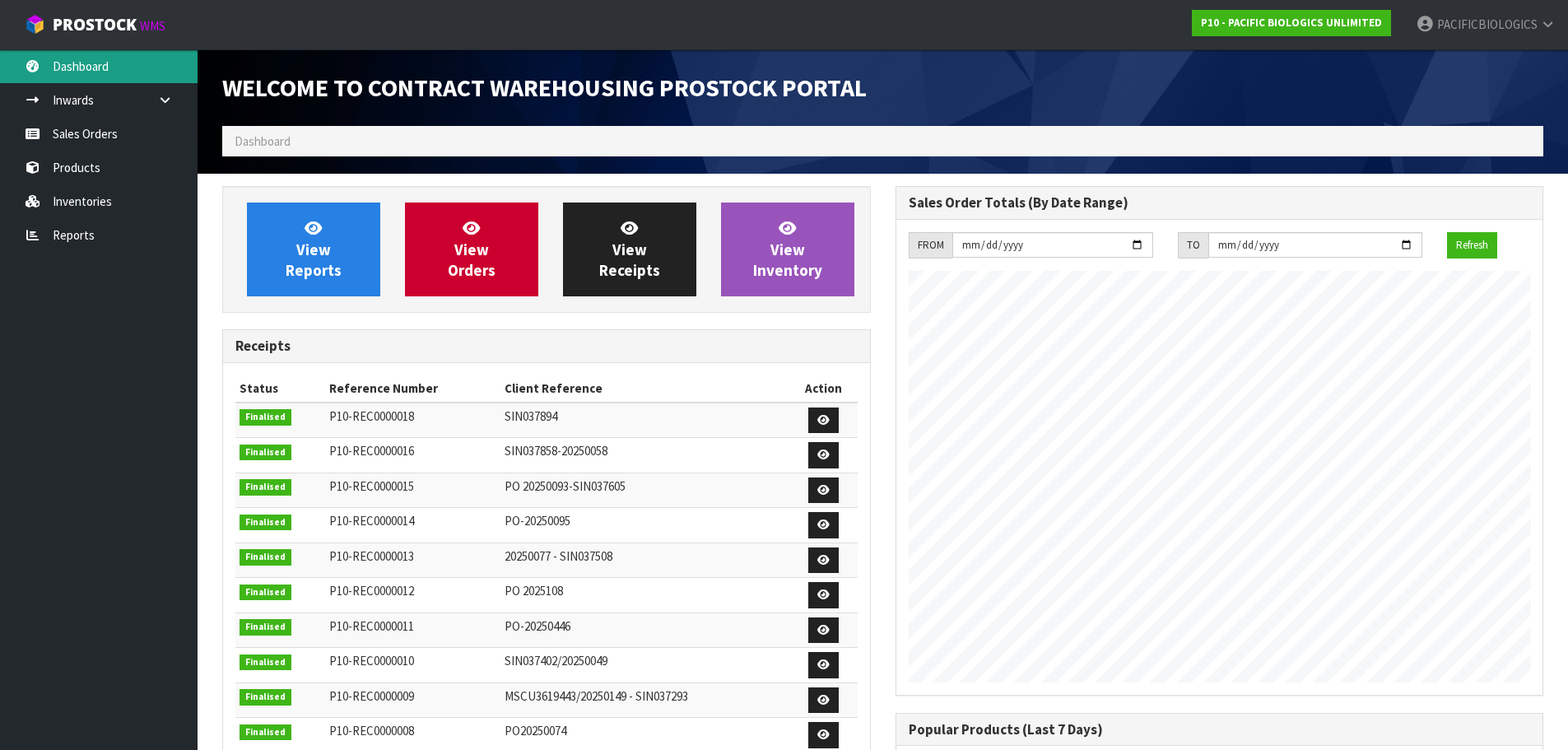
scroll to position [913, 672]
